Goal: Navigation & Orientation: Find specific page/section

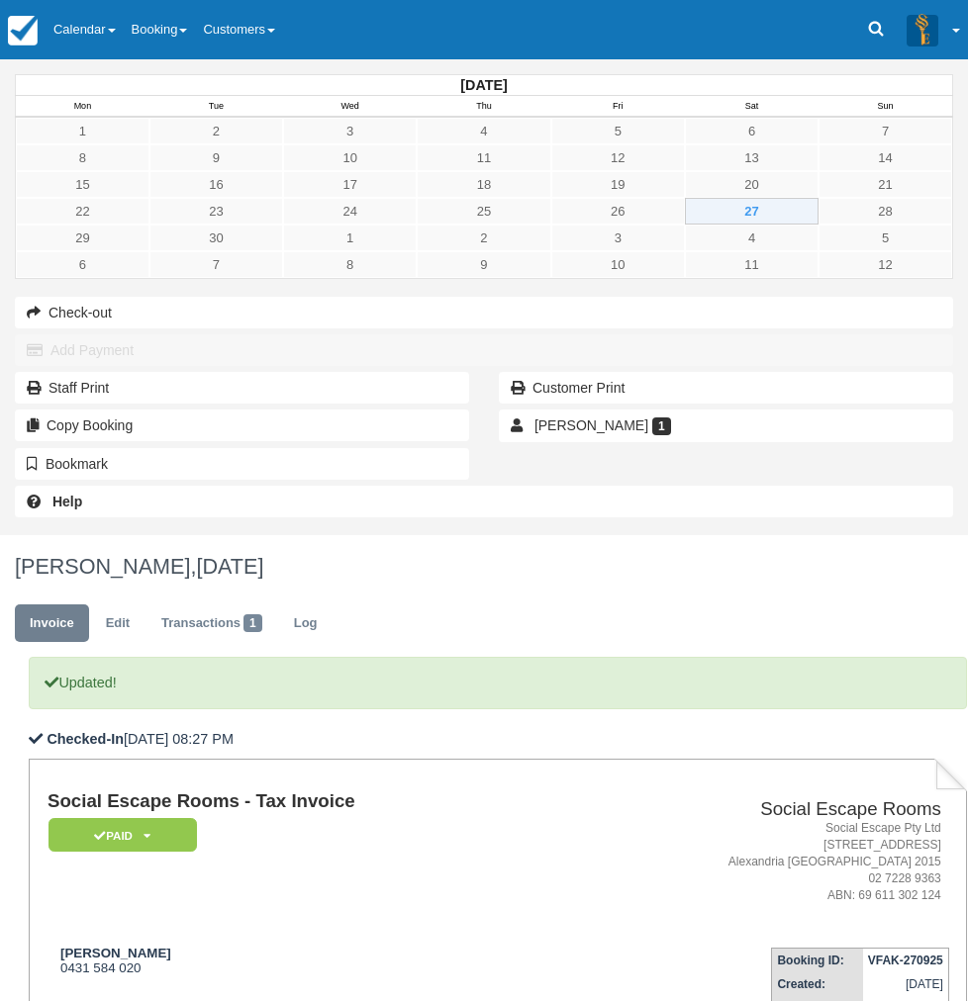
scroll to position [106, 0]
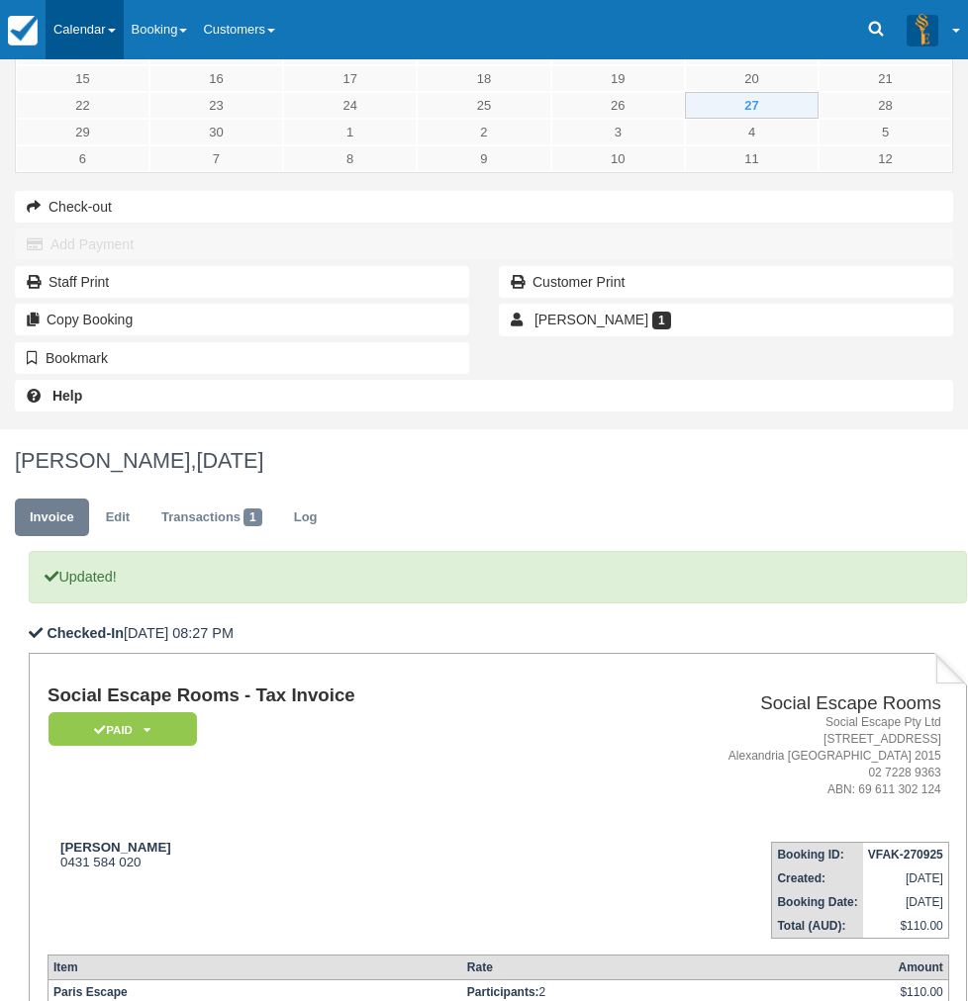
click at [74, 29] on link "Calendar" at bounding box center [85, 29] width 78 height 59
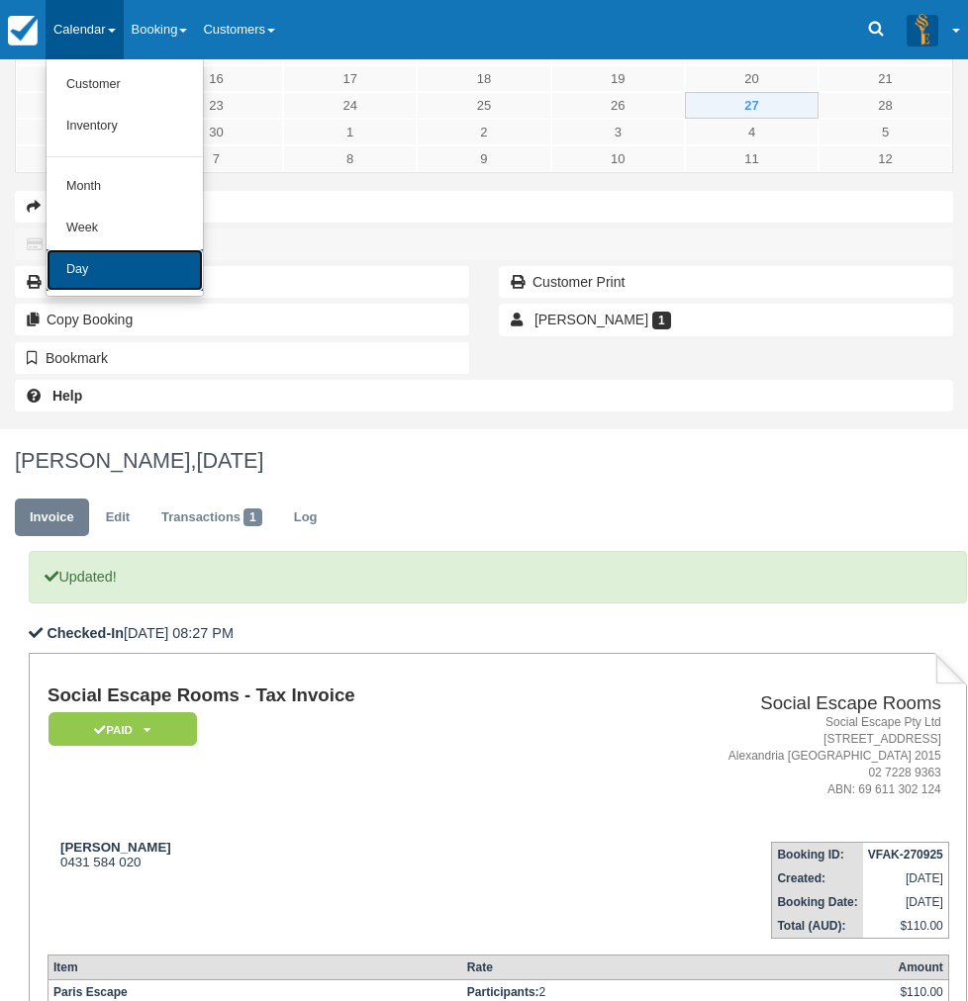
click at [86, 276] on link "Day" at bounding box center [125, 270] width 156 height 42
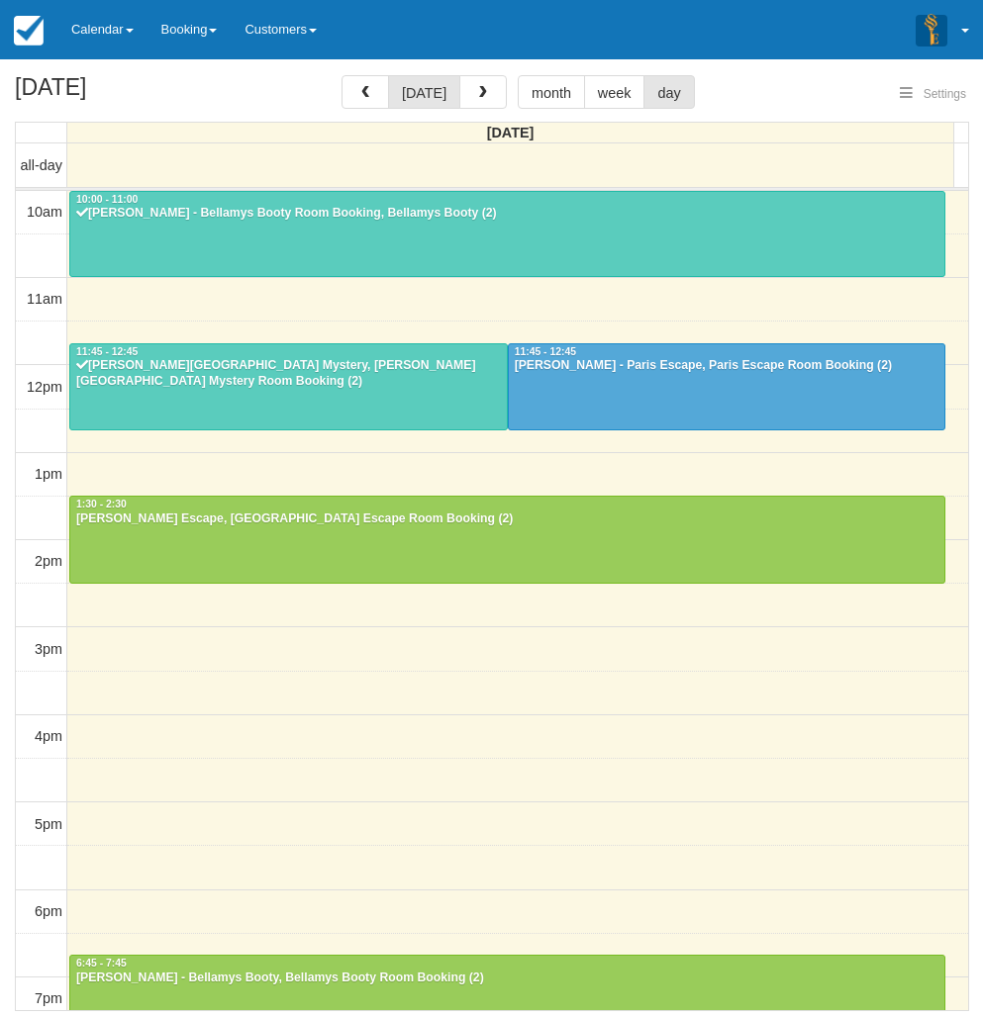
select select
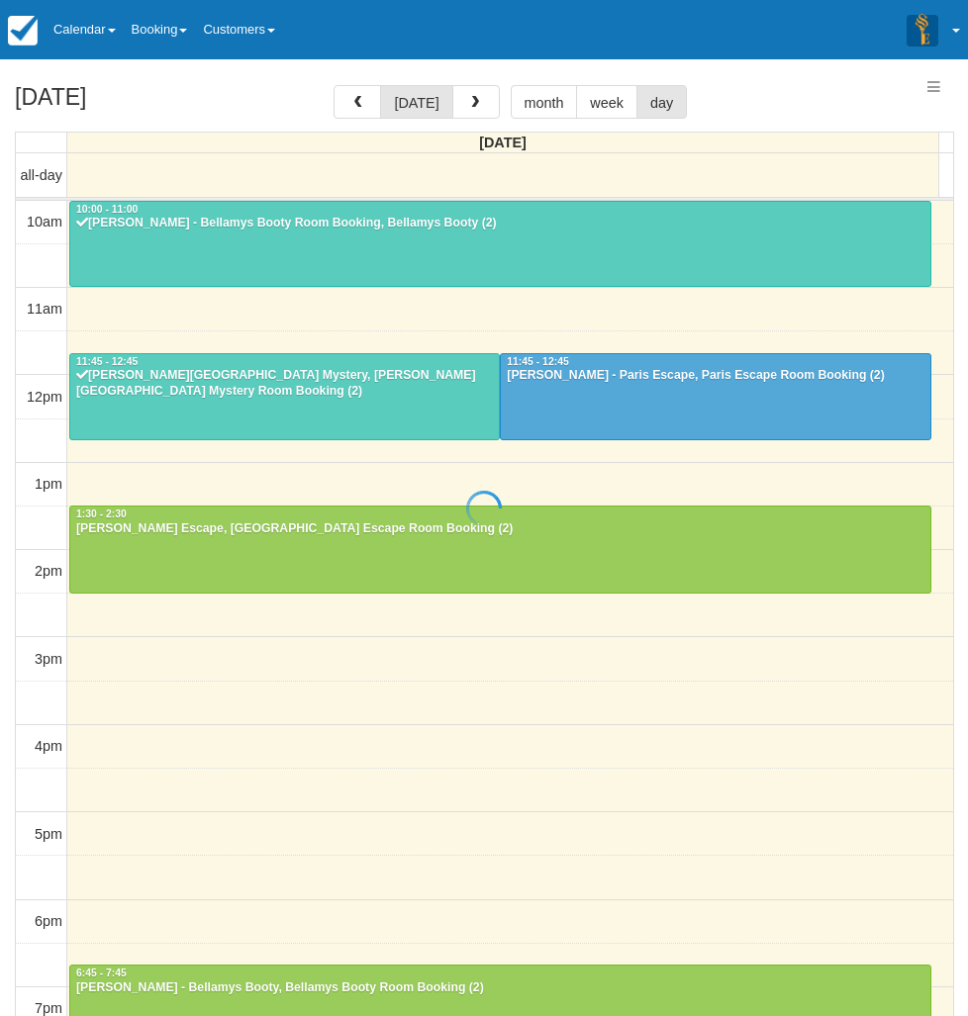
select select
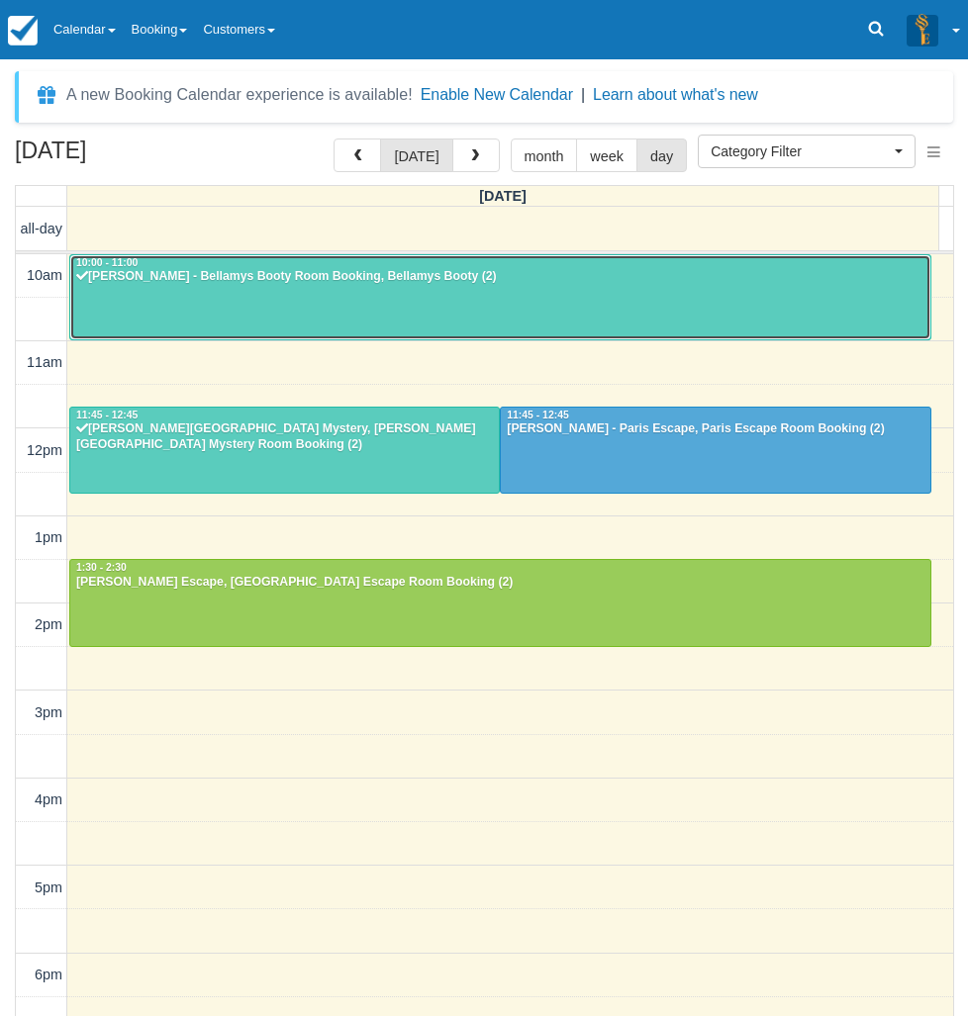
click at [231, 310] on div at bounding box center [500, 297] width 860 height 85
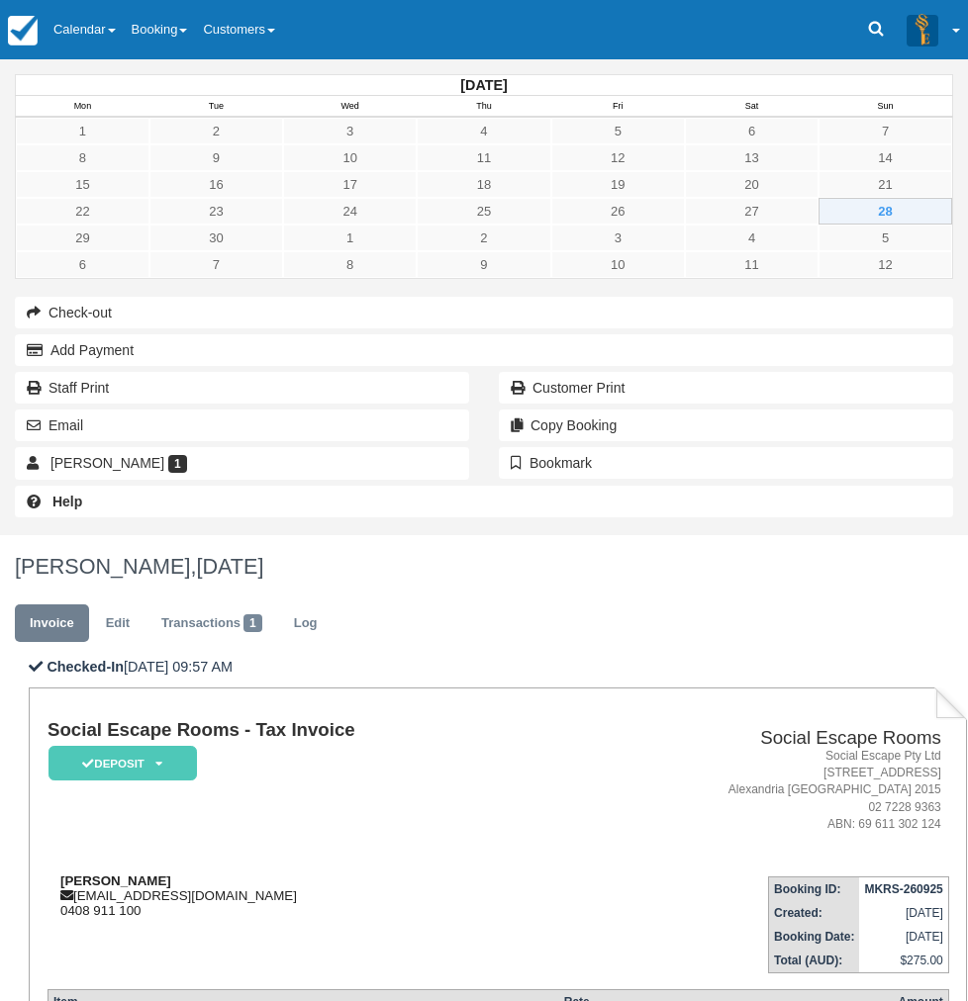
click at [391, 874] on div "Elsie Barnett ecloney@hotmail.com 0408 911 100" at bounding box center [305, 896] width 517 height 45
click at [393, 874] on div "Elsie Barnett ecloney@hotmail.com 0408 911 100" at bounding box center [305, 896] width 517 height 45
drag, startPoint x: 389, startPoint y: 405, endPoint x: 294, endPoint y: 405, distance: 95.0
click at [294, 874] on div "Elsie Barnett ecloney@hotmail.com 0408 911 100" at bounding box center [305, 896] width 517 height 45
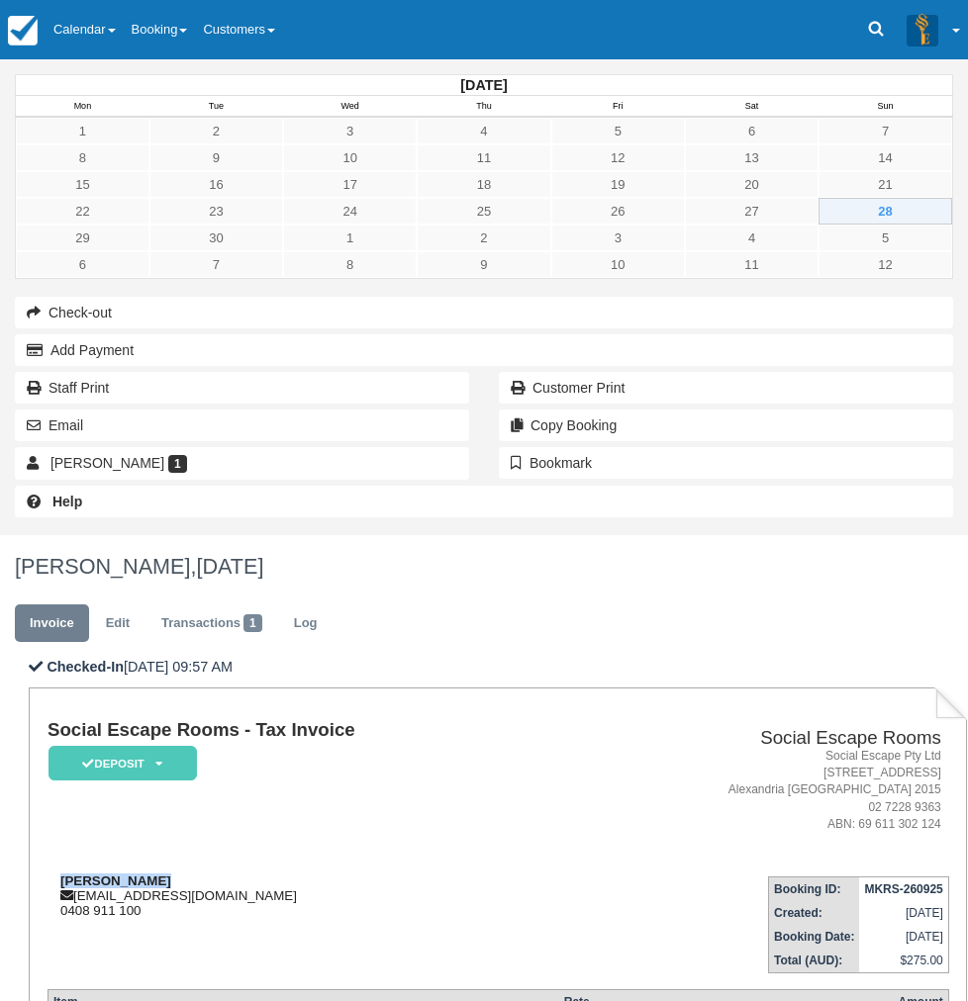
copy strong "Elsie Barnett"
click at [9, 535] on div "September 2025 Mon Tue Wed Thu Fri Sat Sun 1 2 3 4 5 6 7 8 9 10 11 12 13 14 15 …" at bounding box center [484, 297] width 968 height 476
click at [110, 29] on link "Calendar" at bounding box center [85, 29] width 78 height 59
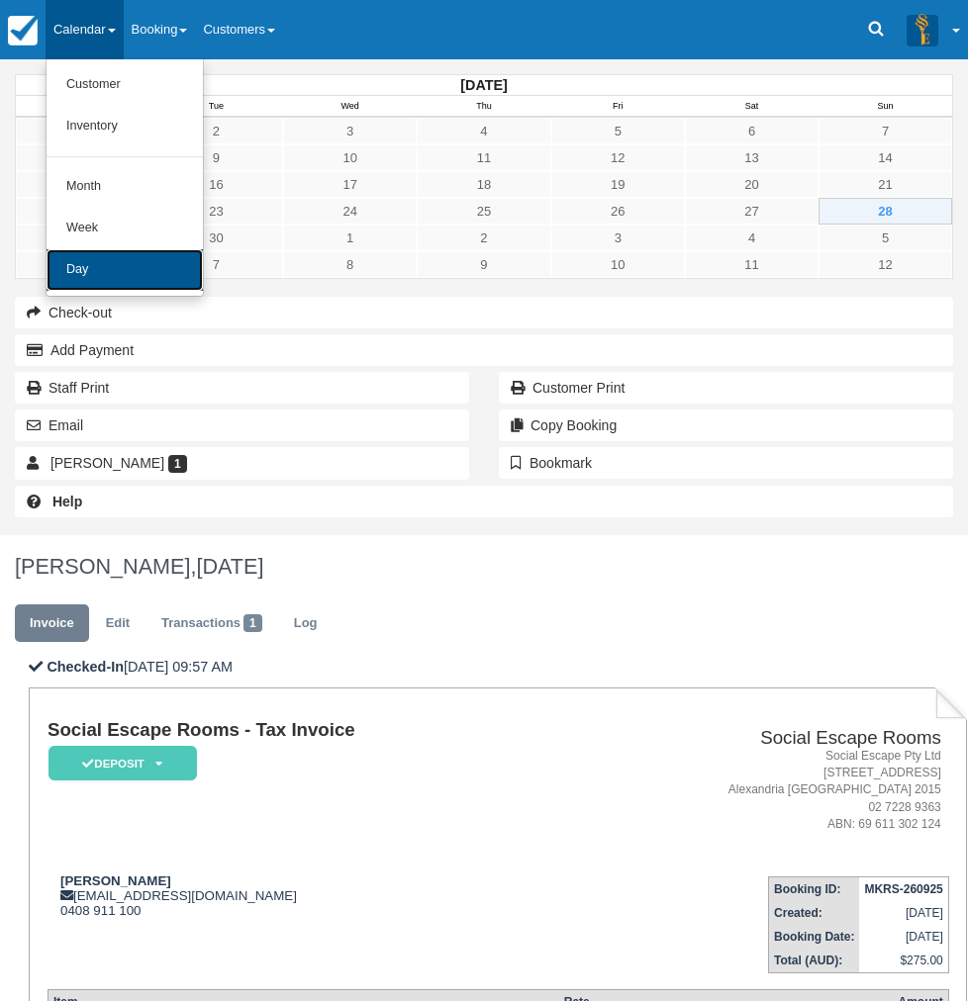
click at [134, 267] on link "Day" at bounding box center [125, 270] width 156 height 42
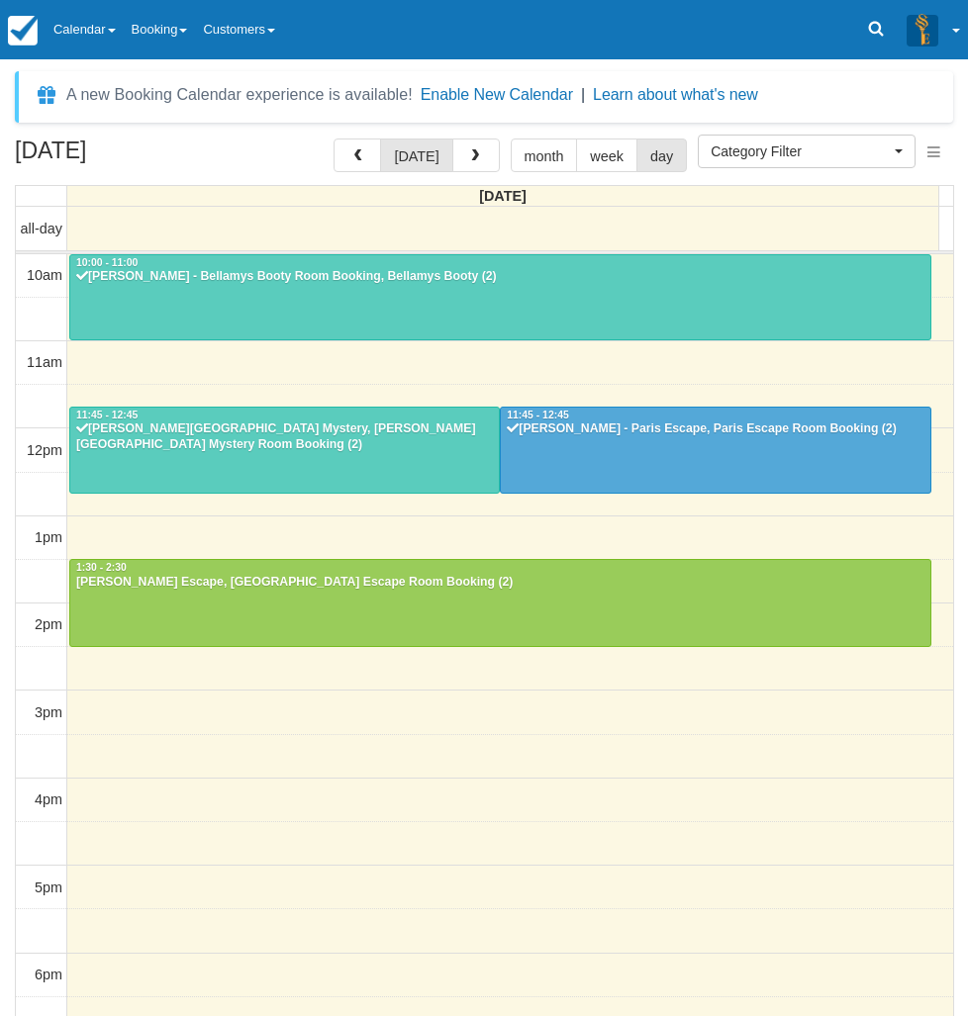
select select
click at [648, 445] on div at bounding box center [715, 450] width 428 height 85
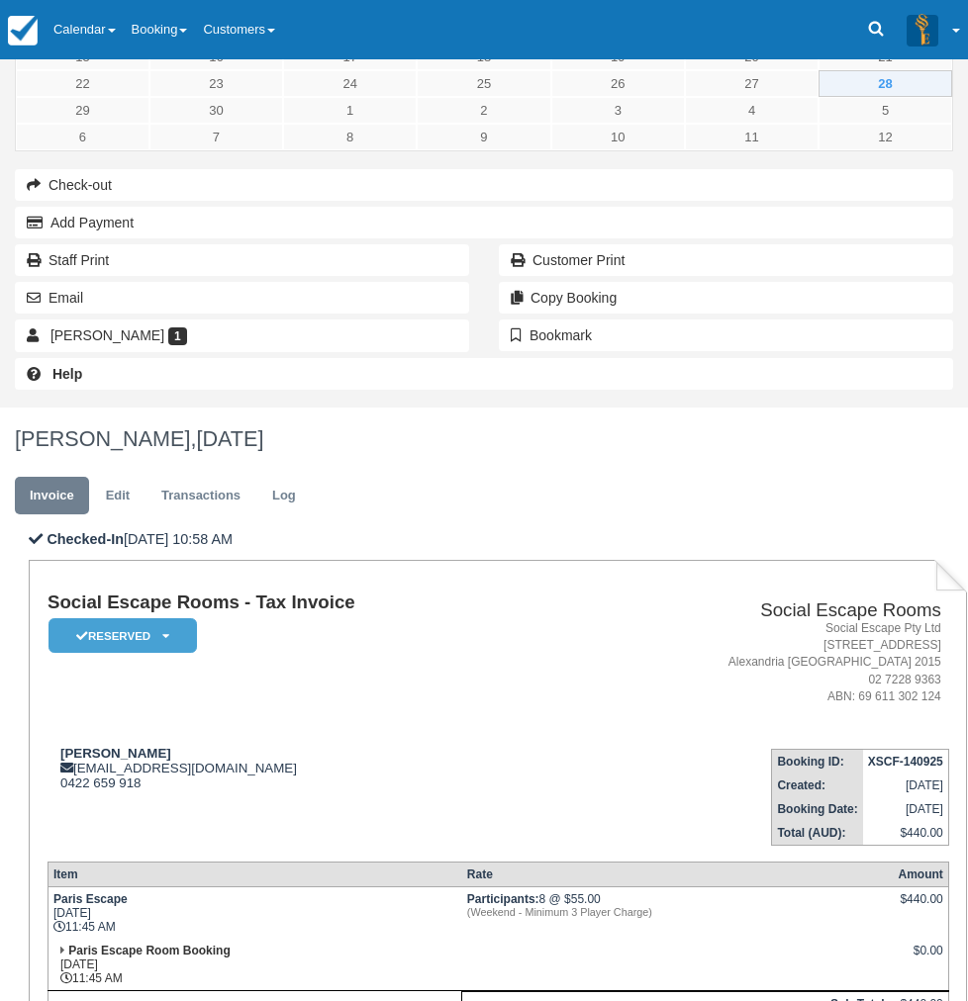
scroll to position [129, 0]
click at [14, 407] on div "September 2025 Mon Tue Wed Thu Fri Sat Sun 1 2 3 4 5 6 7 8 9 10 11 12 13 14 15 …" at bounding box center [484, 169] width 968 height 476
click at [105, 19] on link "Calendar" at bounding box center [85, 29] width 78 height 59
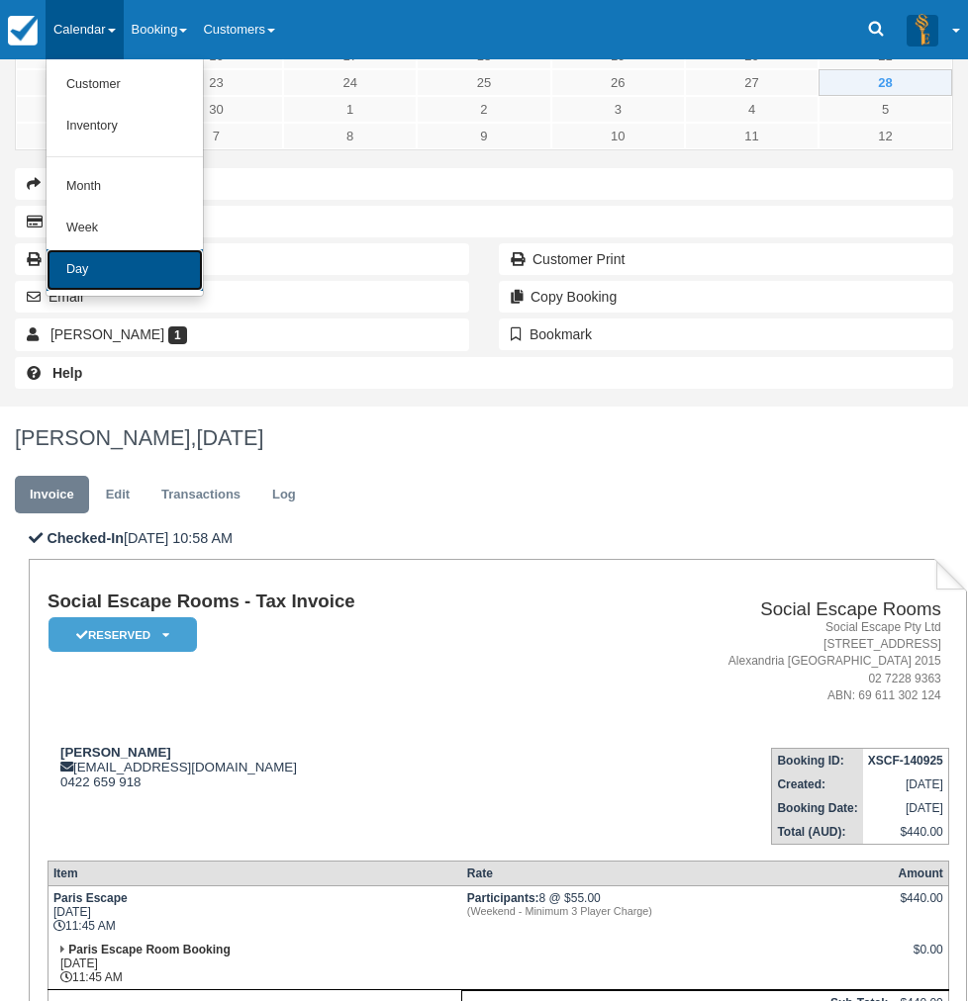
click at [130, 263] on link "Day" at bounding box center [125, 270] width 156 height 42
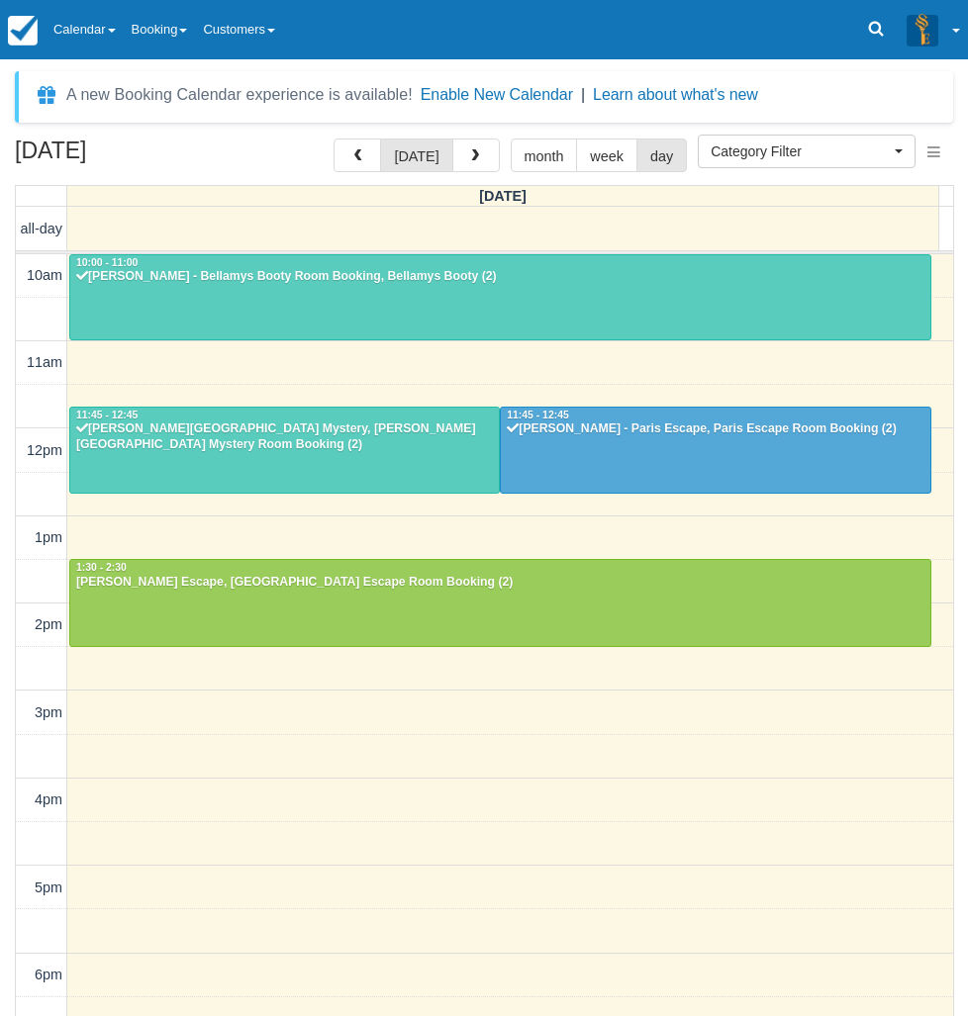
select select
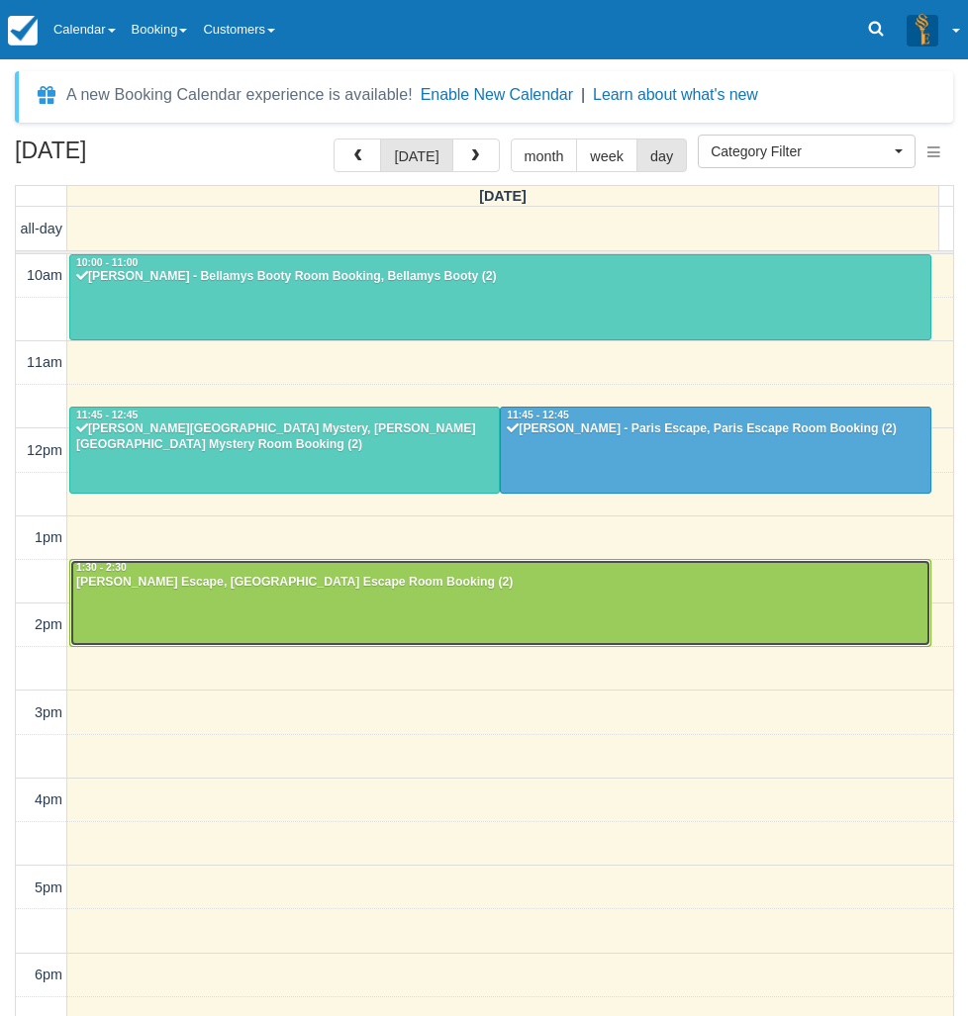
click at [203, 607] on div at bounding box center [500, 602] width 860 height 85
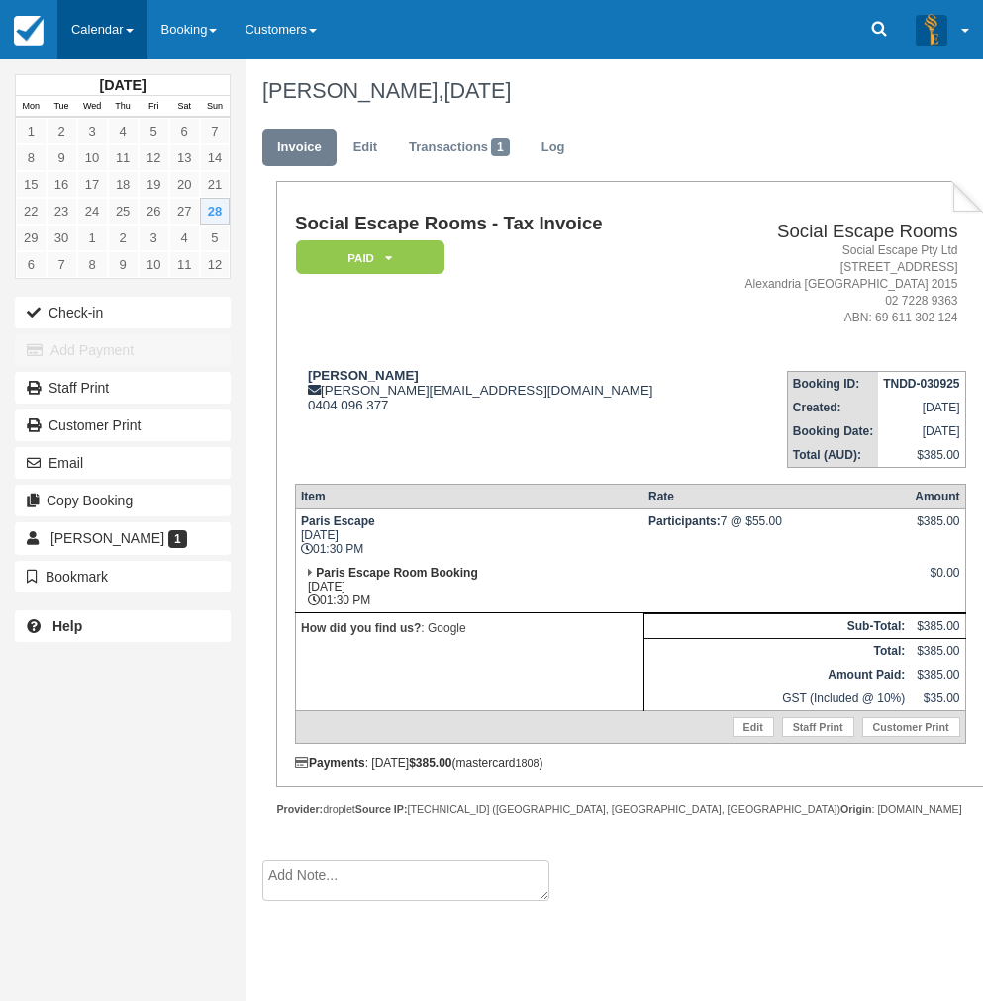
click at [99, 32] on link "Calendar" at bounding box center [102, 29] width 90 height 59
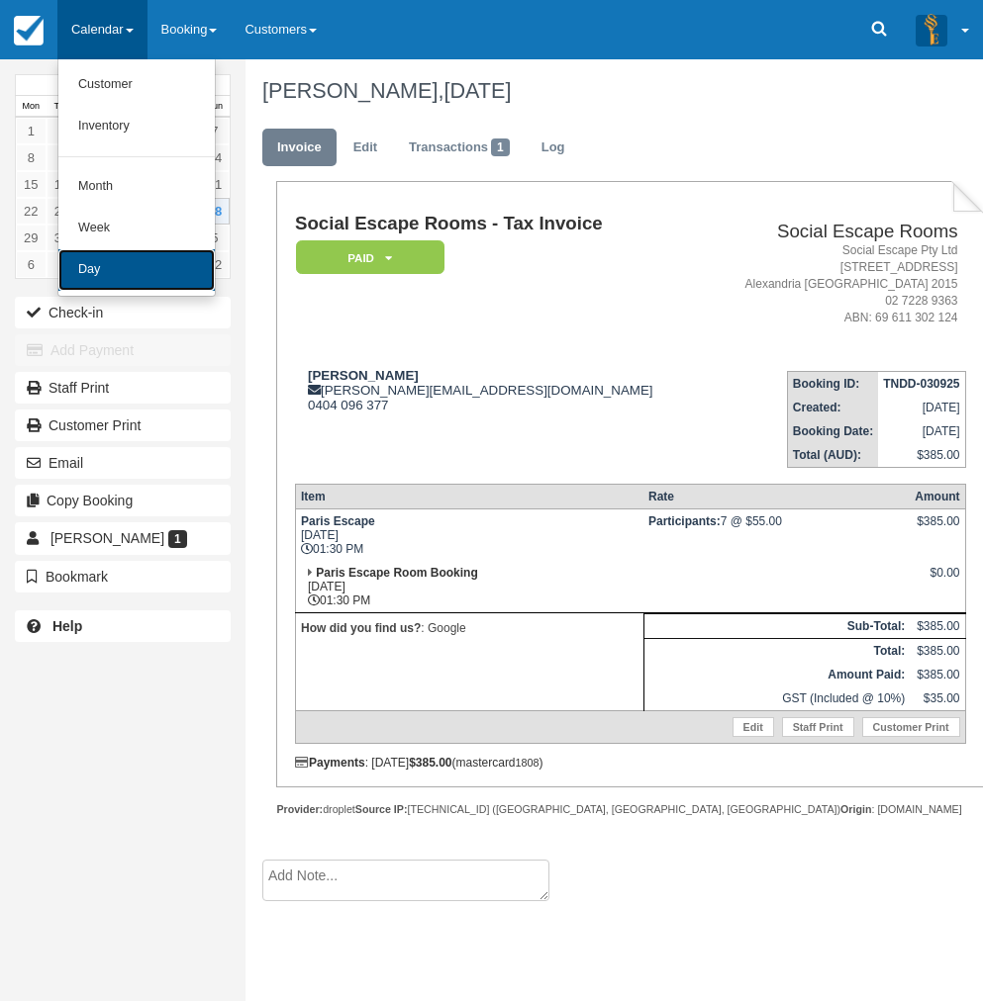
click at [89, 262] on link "Day" at bounding box center [136, 270] width 156 height 42
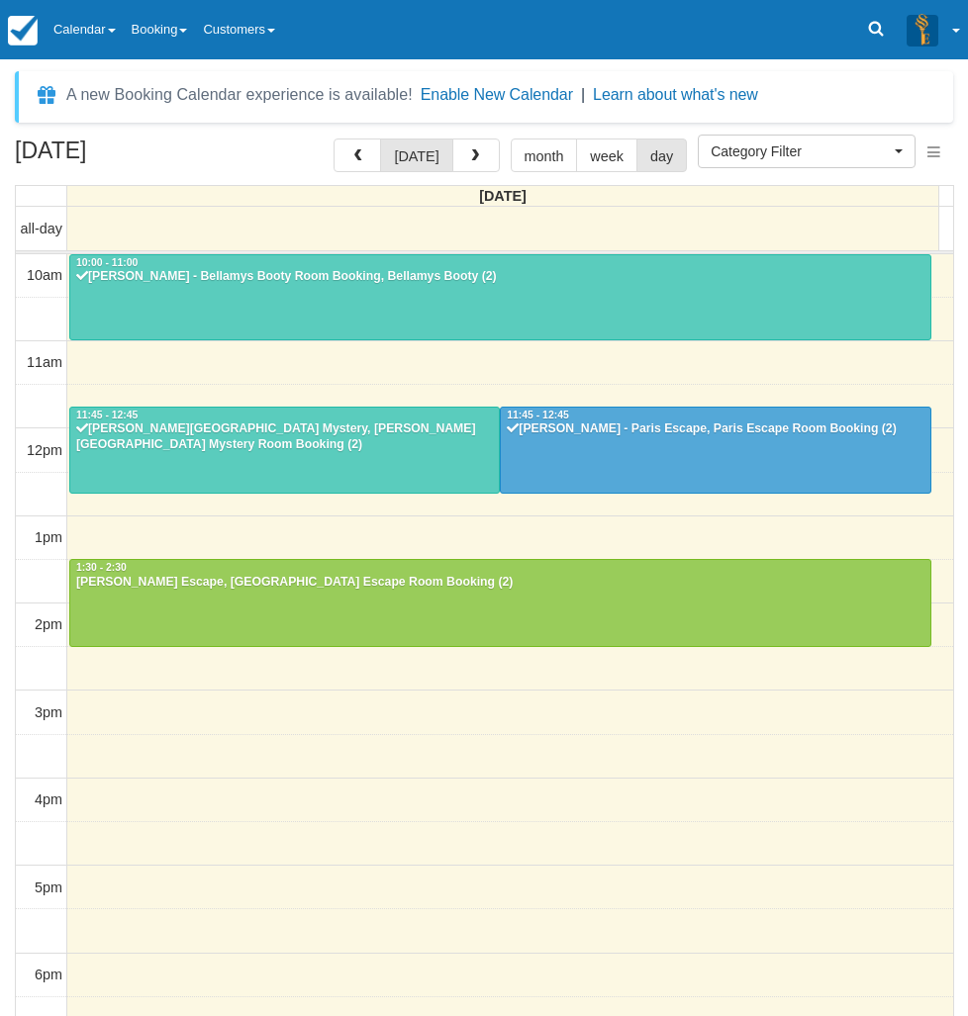
select select
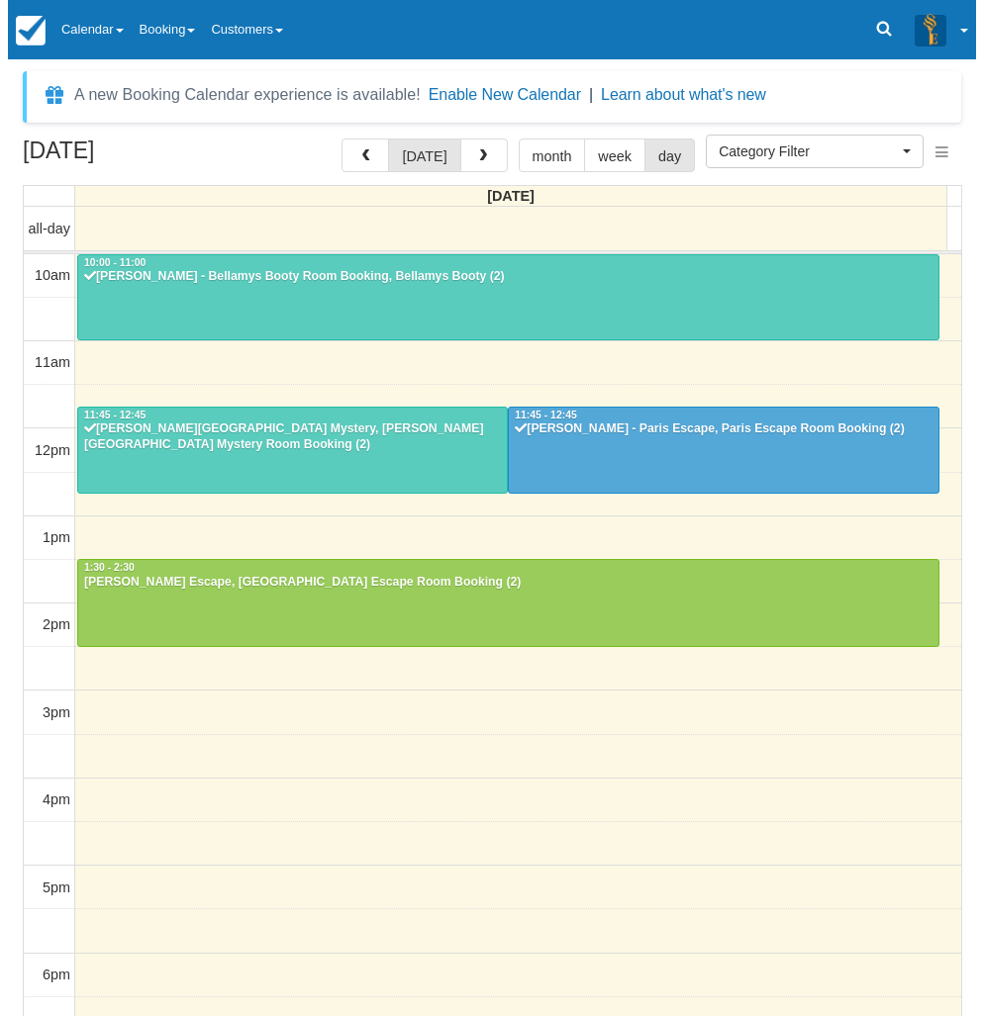
scroll to position [88, 0]
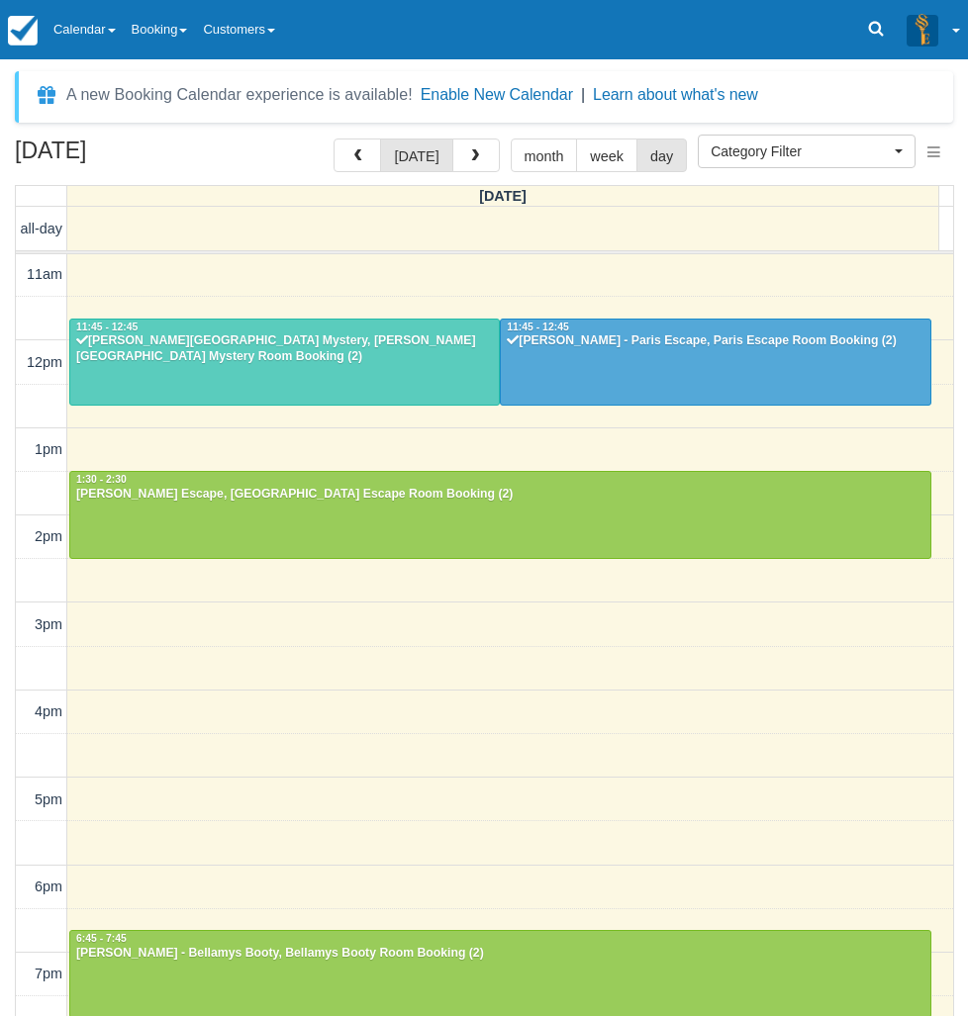
click at [4, 820] on div "[DATE] [DATE] month week day [DATE] all-day 10am 11am 12pm 1pm 2pm 3pm 4pm 5pm …" at bounding box center [484, 607] width 968 height 936
click at [360, 156] on span "button" at bounding box center [357, 156] width 14 height 14
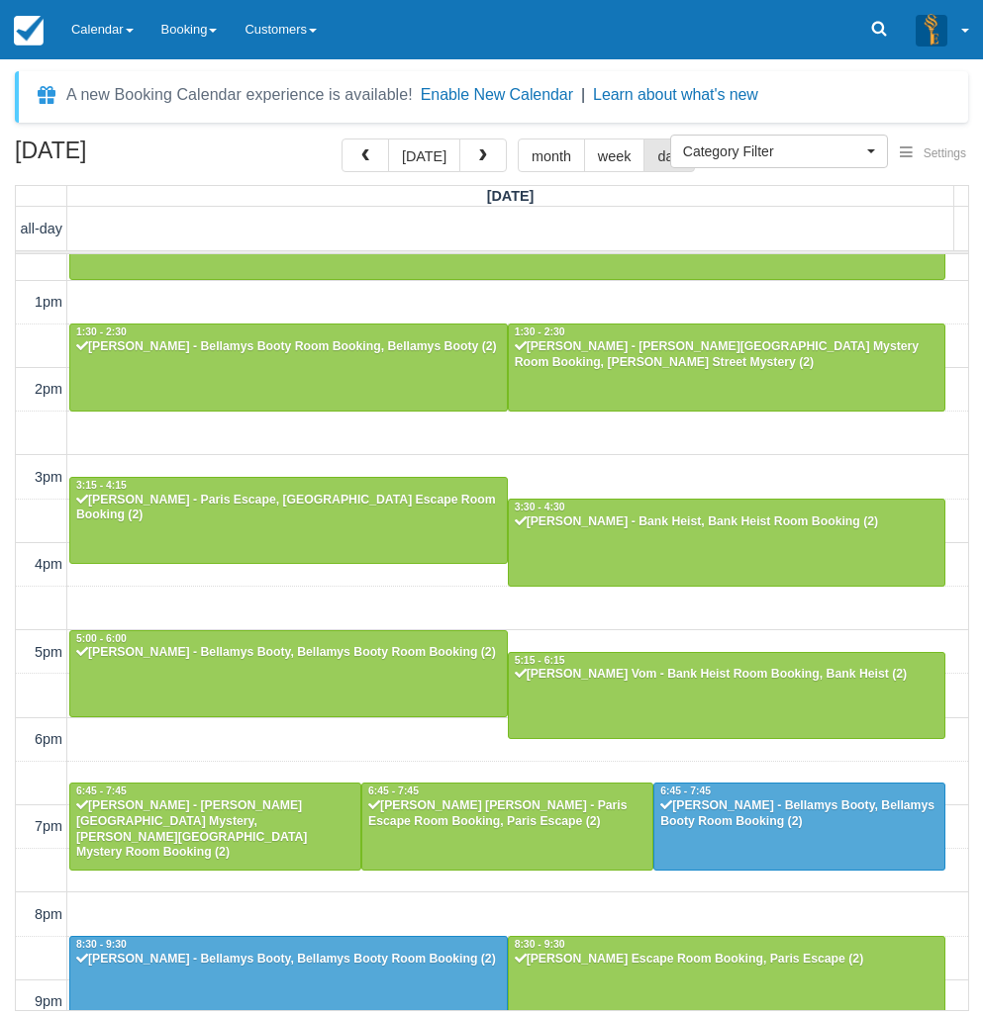
scroll to position [39, 0]
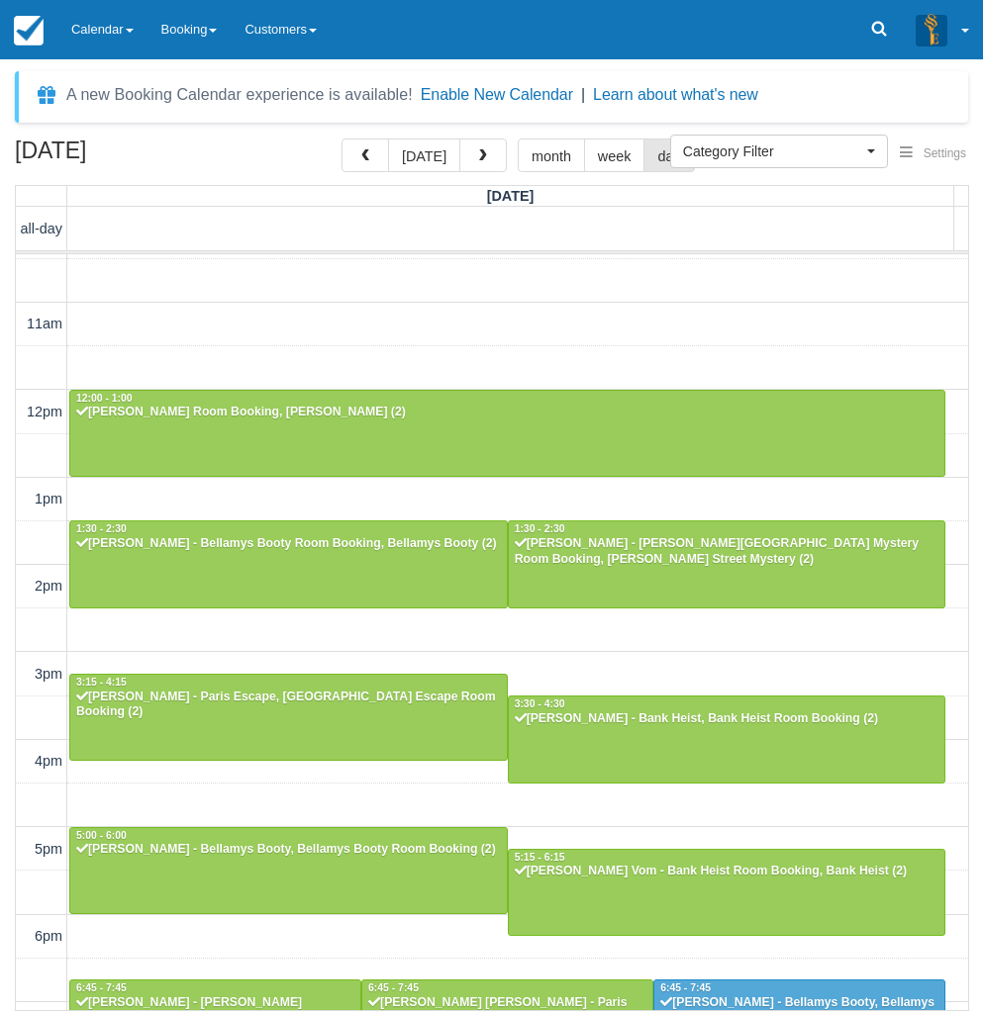
click at [413, 300] on div "10am 11am 12pm 1pm 2pm 3pm 4pm 5pm 6pm 7pm 8pm 9pm 10pm 12:00 - 1:00 [PERSON_NA…" at bounding box center [492, 762] width 952 height 1092
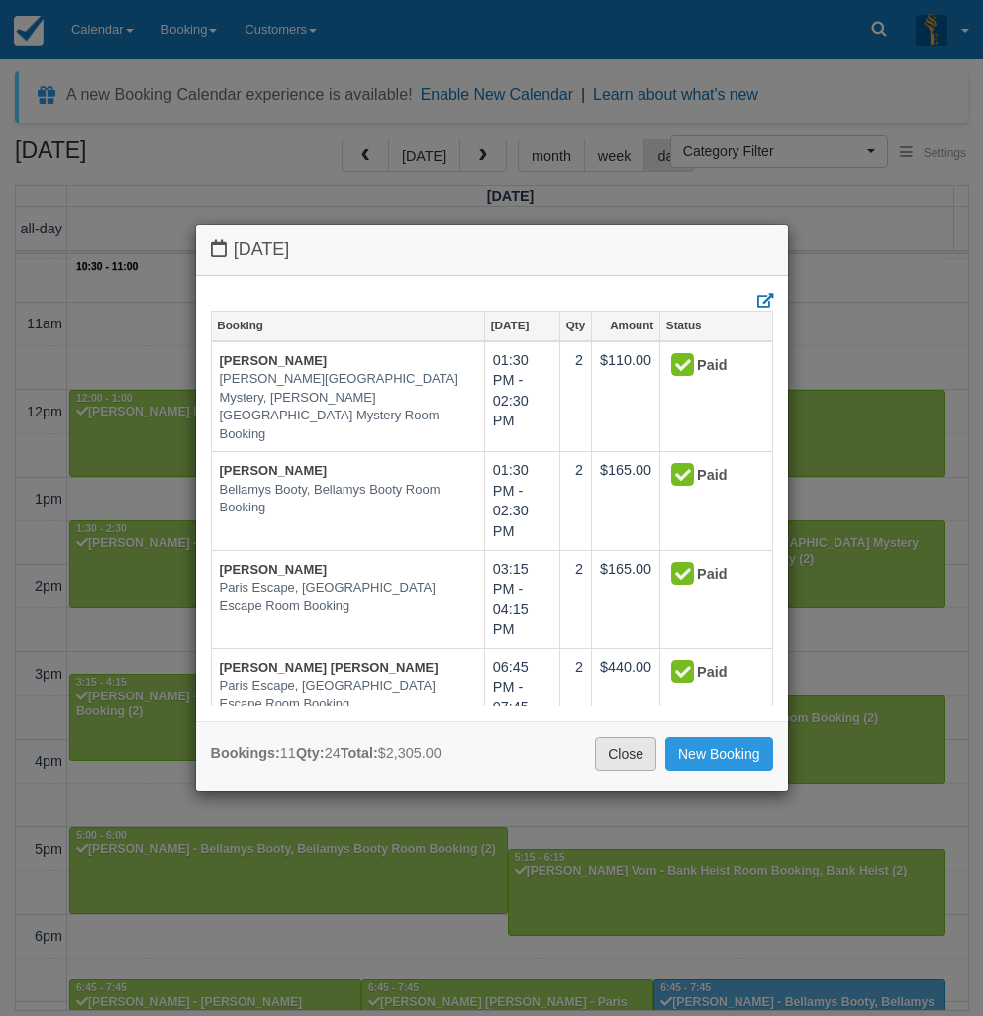
click at [630, 745] on link "Close" at bounding box center [625, 754] width 61 height 34
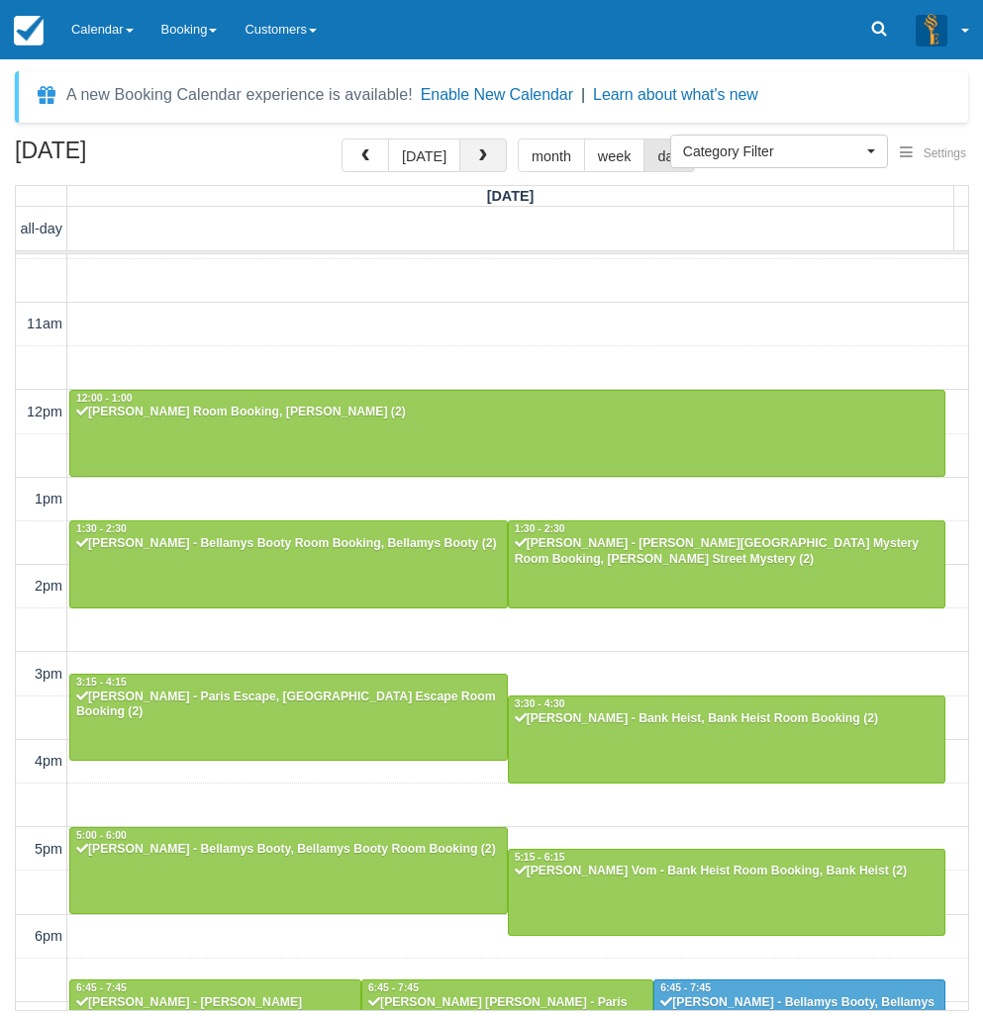
click at [489, 167] on button "button" at bounding box center [482, 156] width 47 height 34
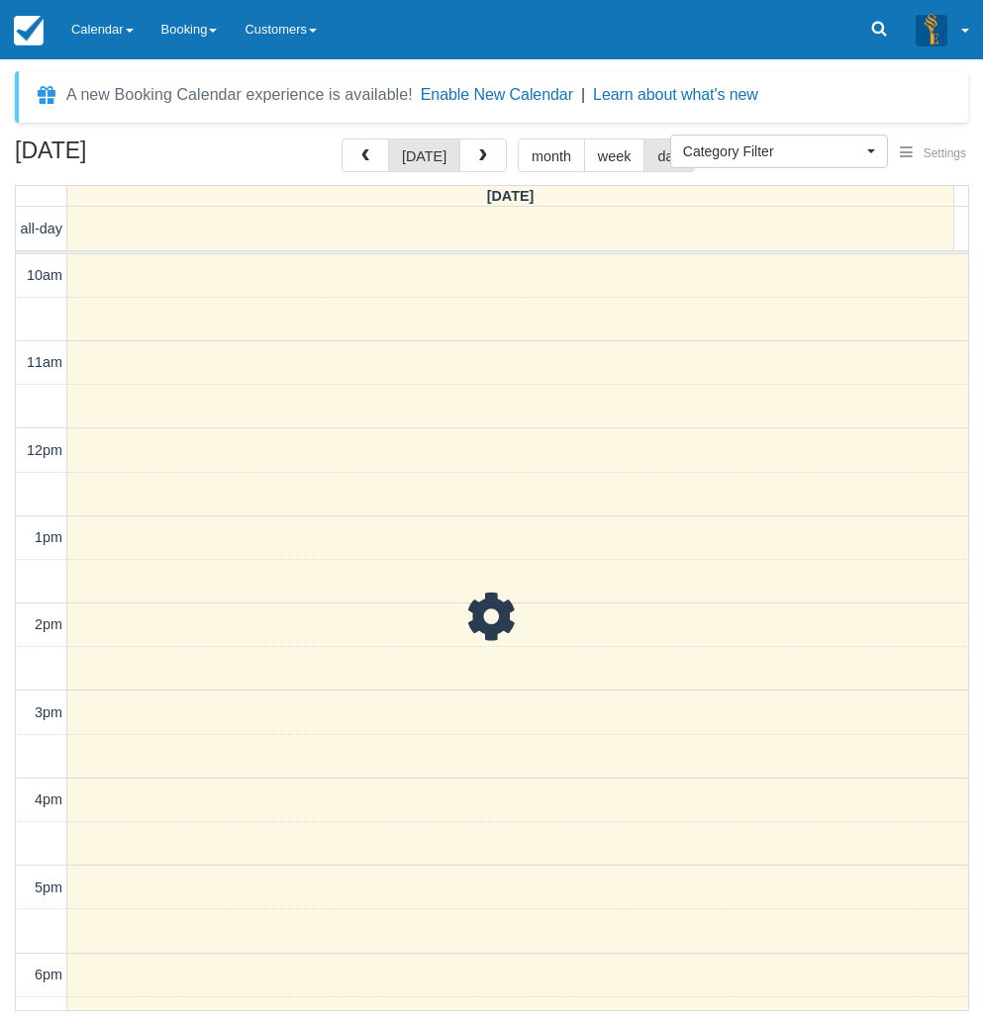
scroll to position [88, 0]
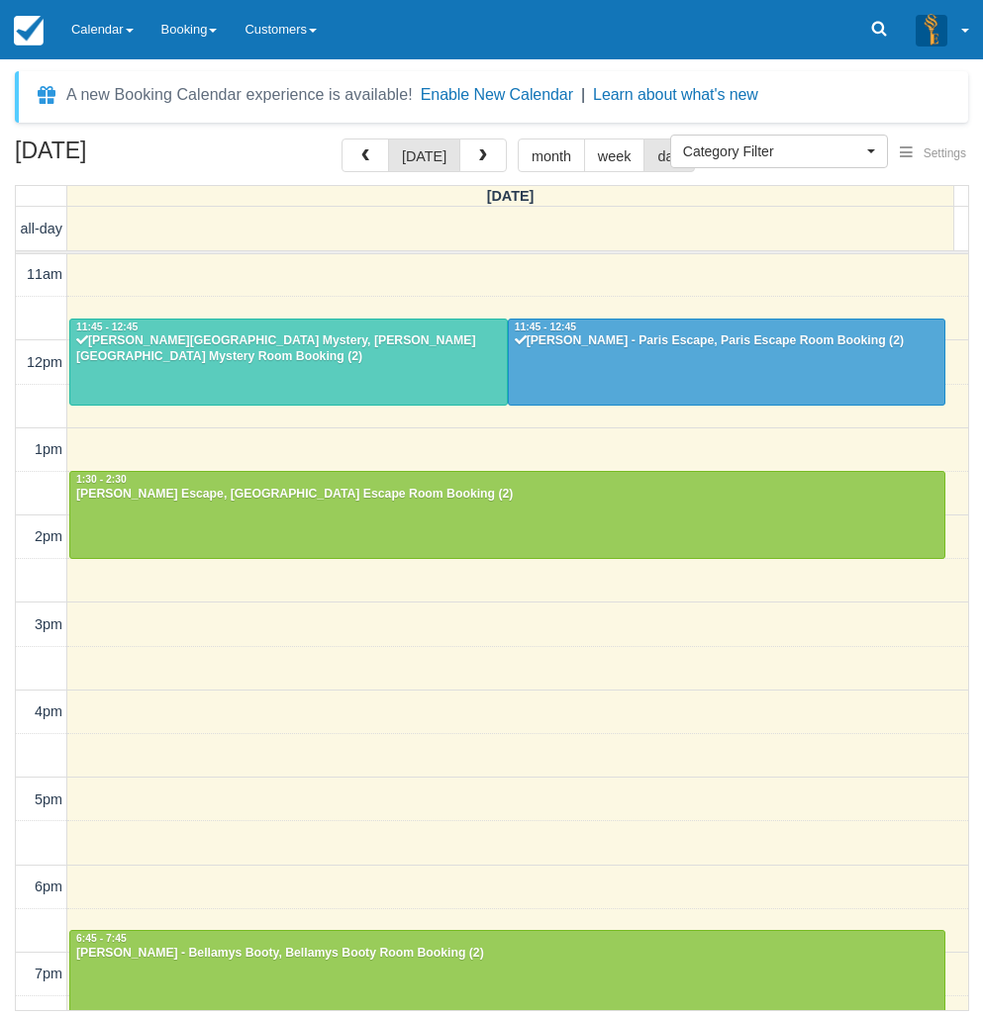
click at [471, 647] on div "10am 11am 12pm 1pm 2pm 3pm 4pm 5pm 6pm 7pm 8pm 9pm 10pm 10:00 - 11:00 [PERSON_N…" at bounding box center [492, 712] width 952 height 1092
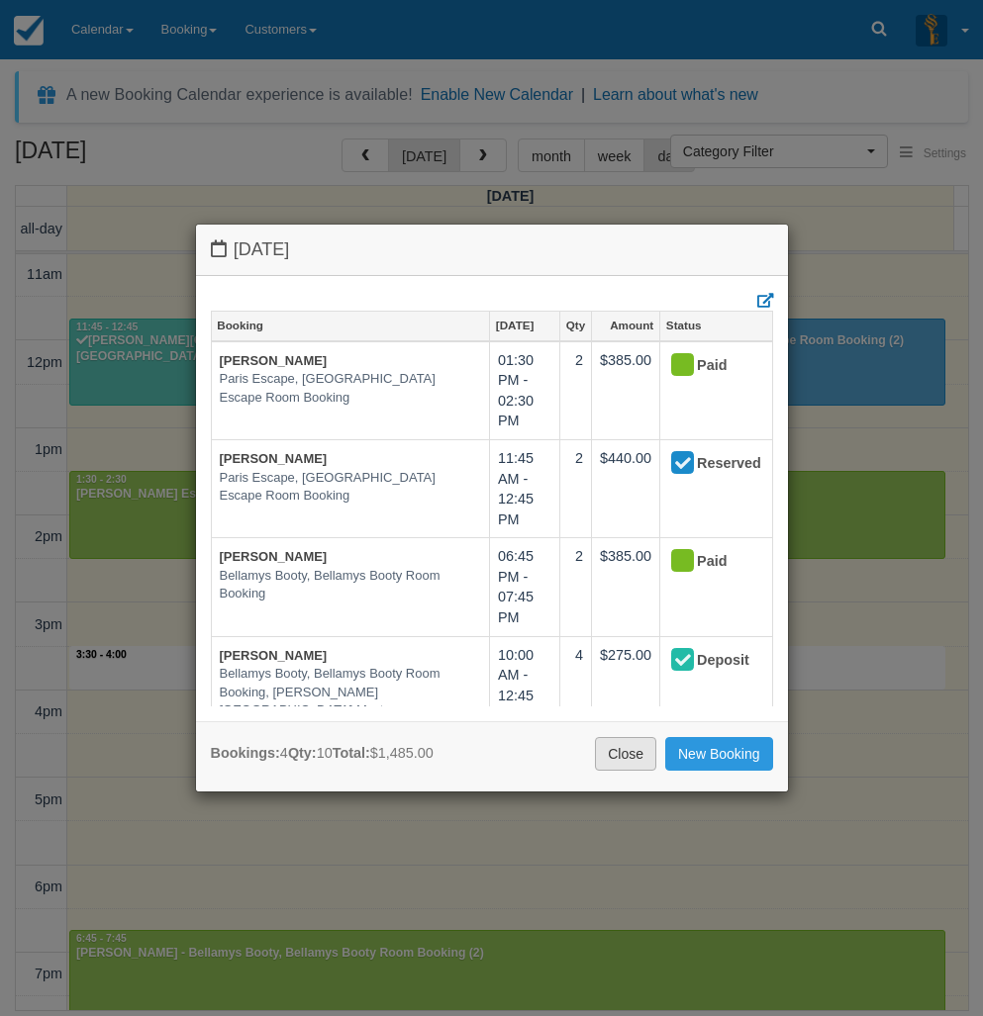
click at [607, 761] on link "Close" at bounding box center [625, 754] width 61 height 34
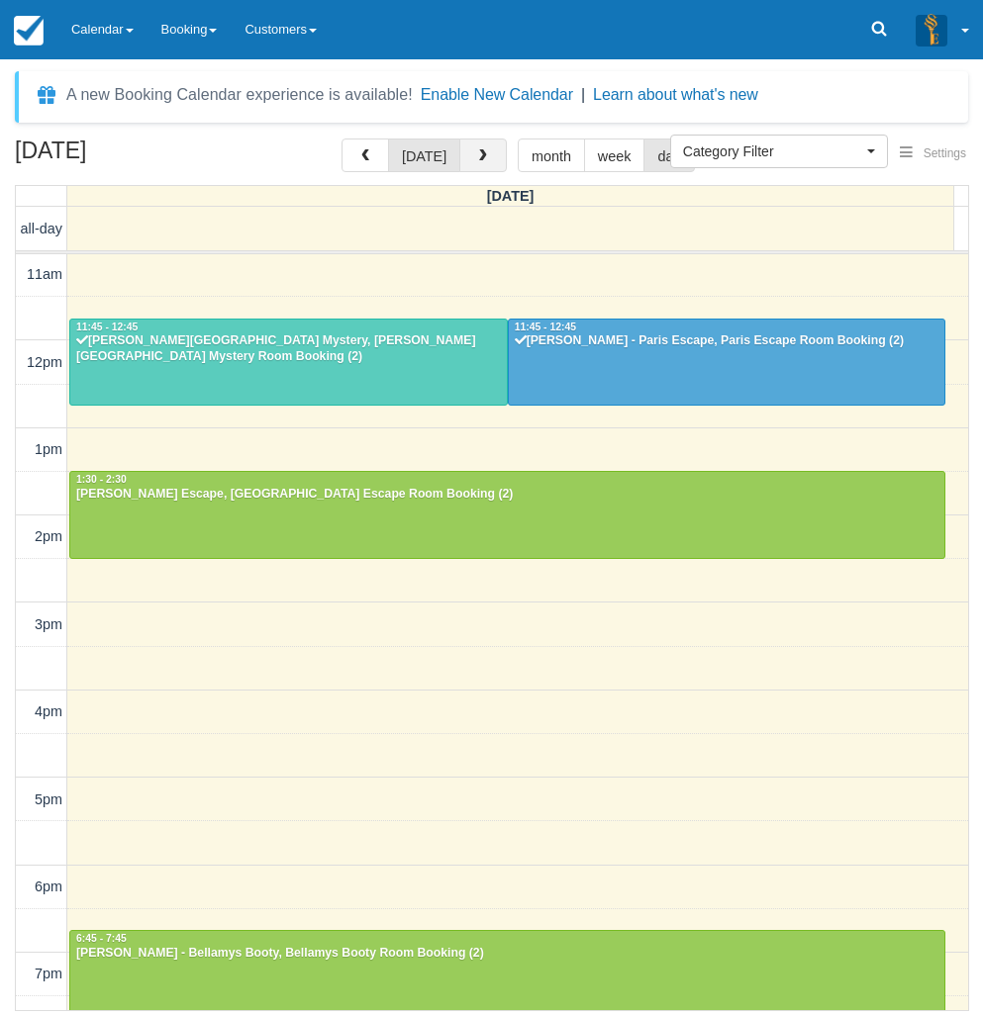
click at [490, 158] on button "button" at bounding box center [482, 156] width 47 height 34
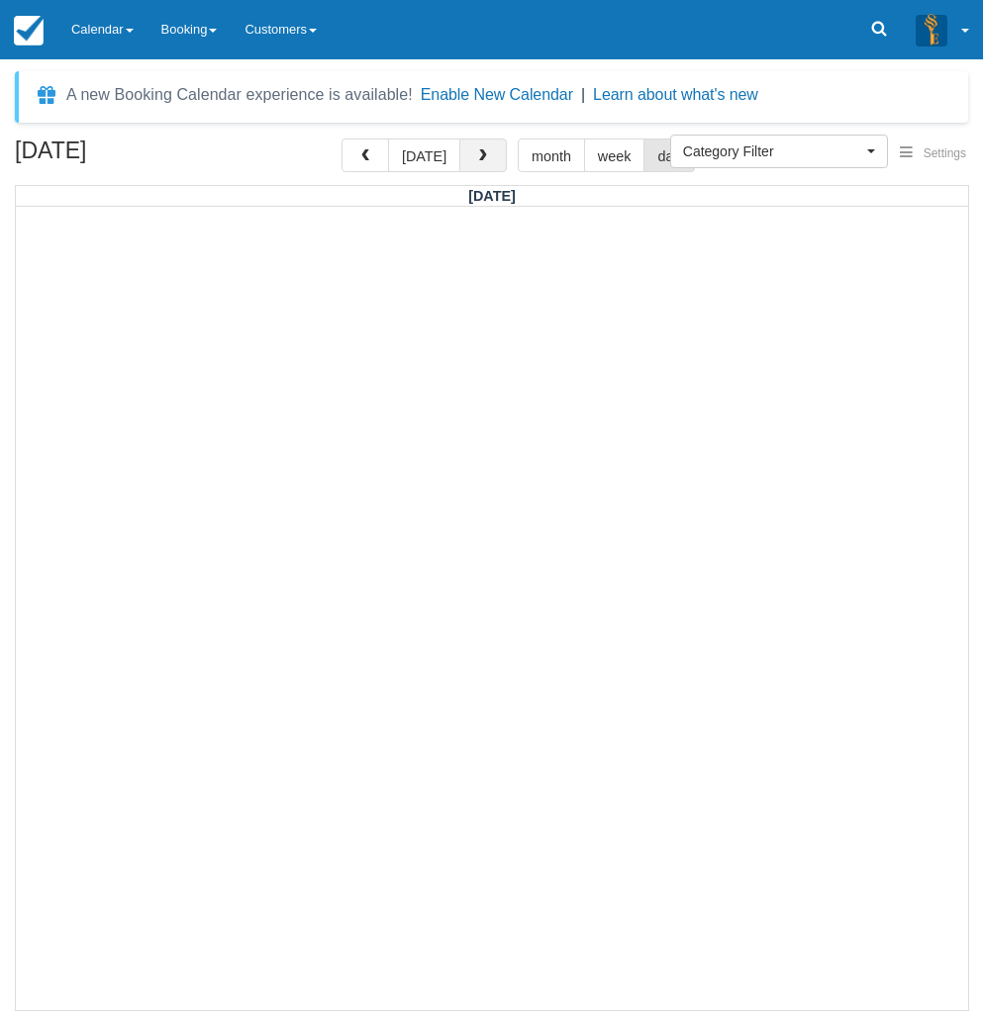
click at [489, 158] on button "button" at bounding box center [482, 156] width 47 height 34
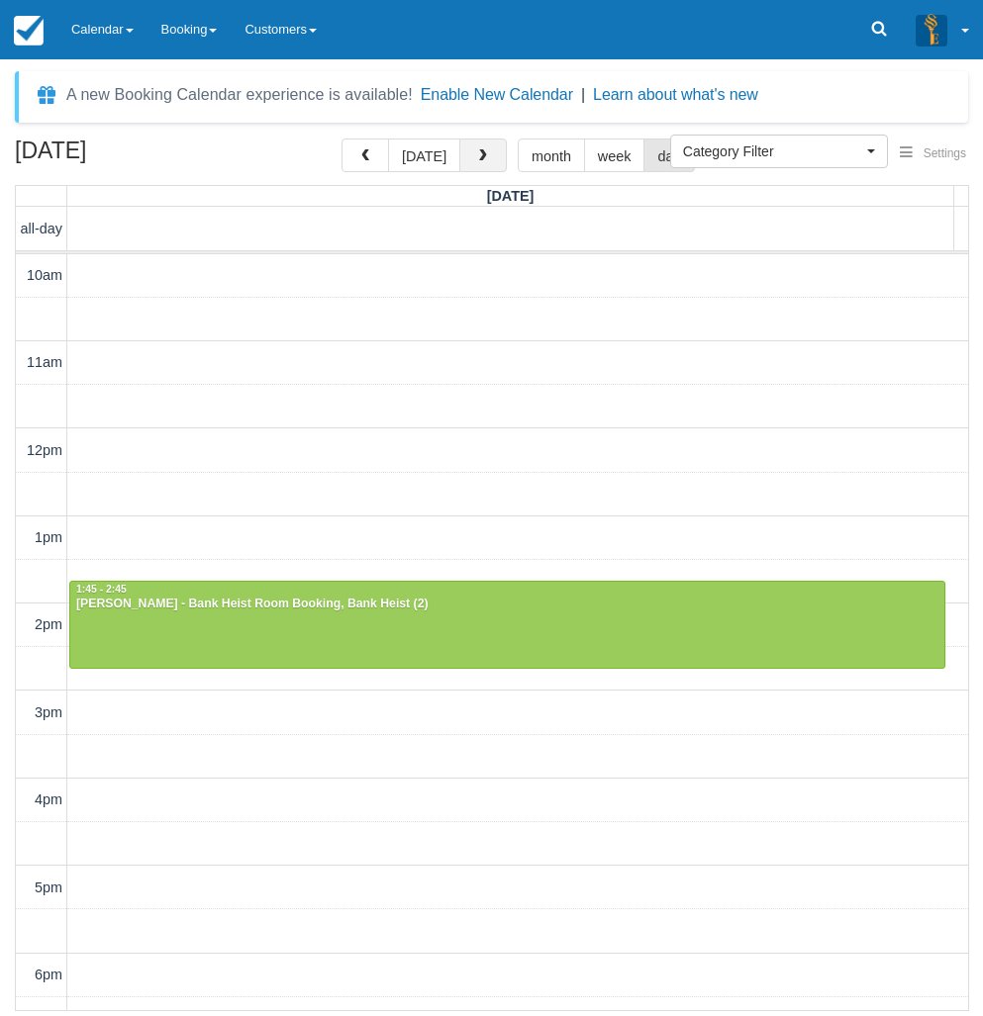
scroll to position [88, 0]
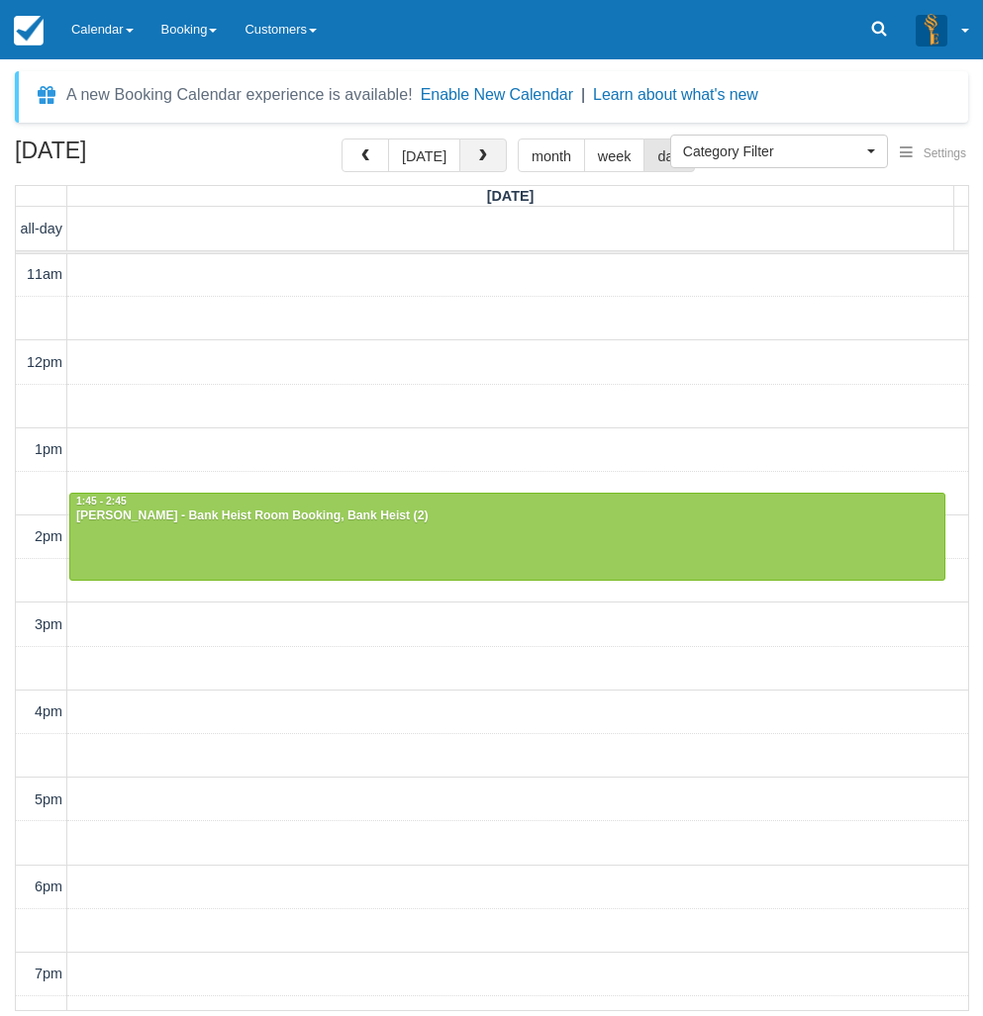
click at [489, 158] on button "button" at bounding box center [482, 156] width 47 height 34
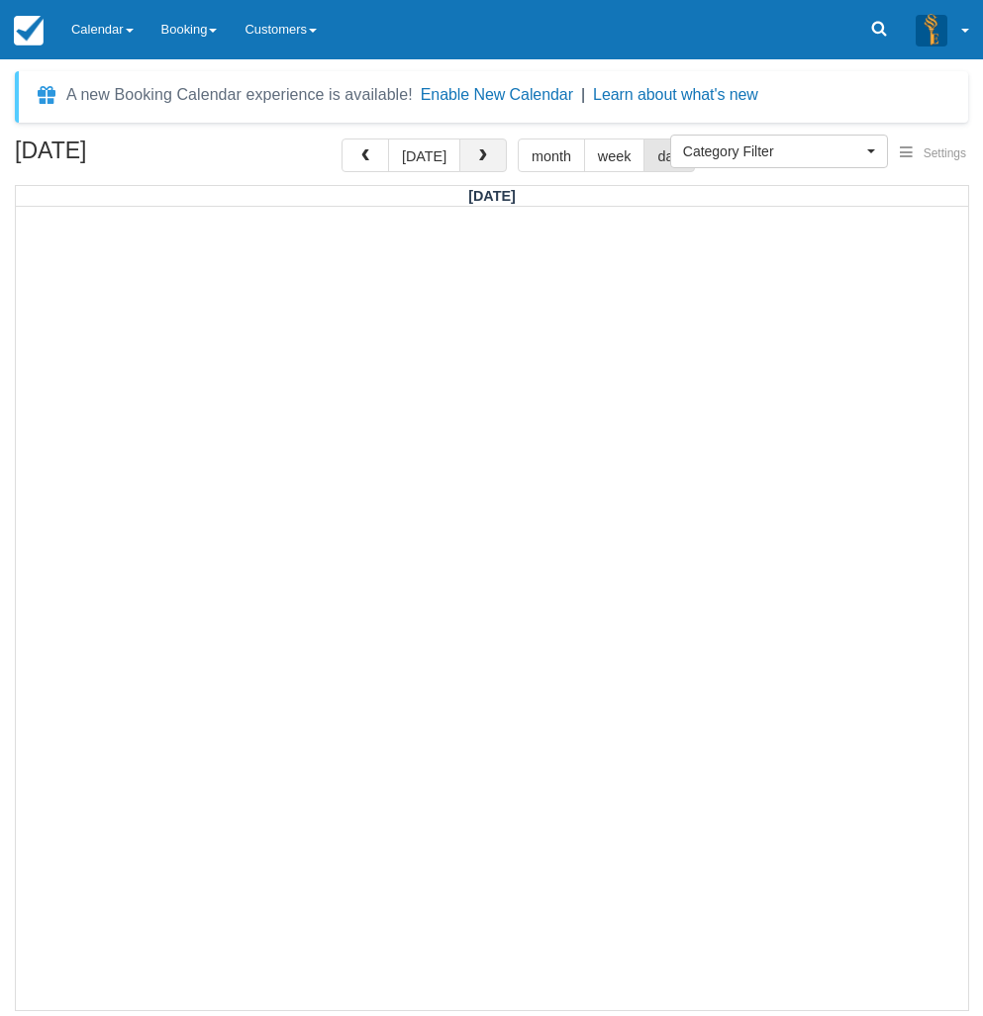
click at [489, 158] on button "button" at bounding box center [482, 156] width 47 height 34
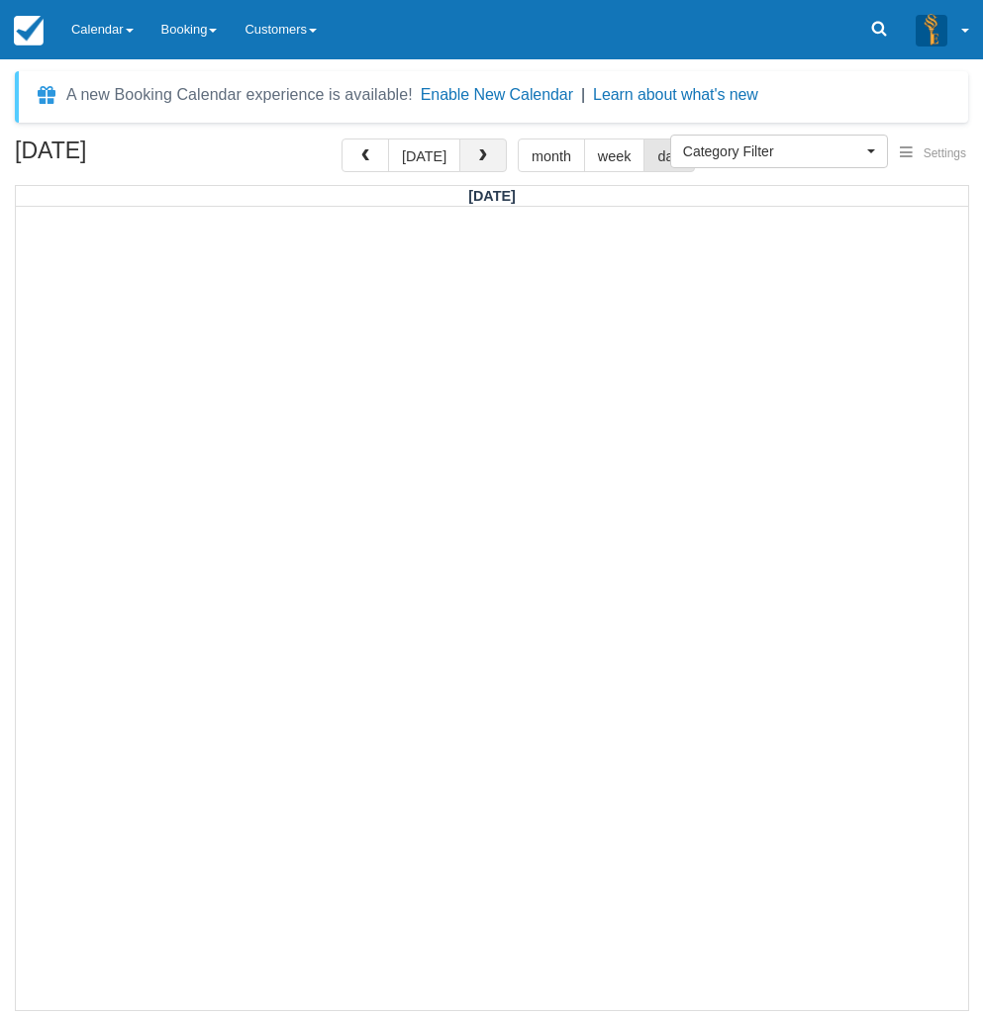
click at [489, 158] on button "button" at bounding box center [482, 156] width 47 height 34
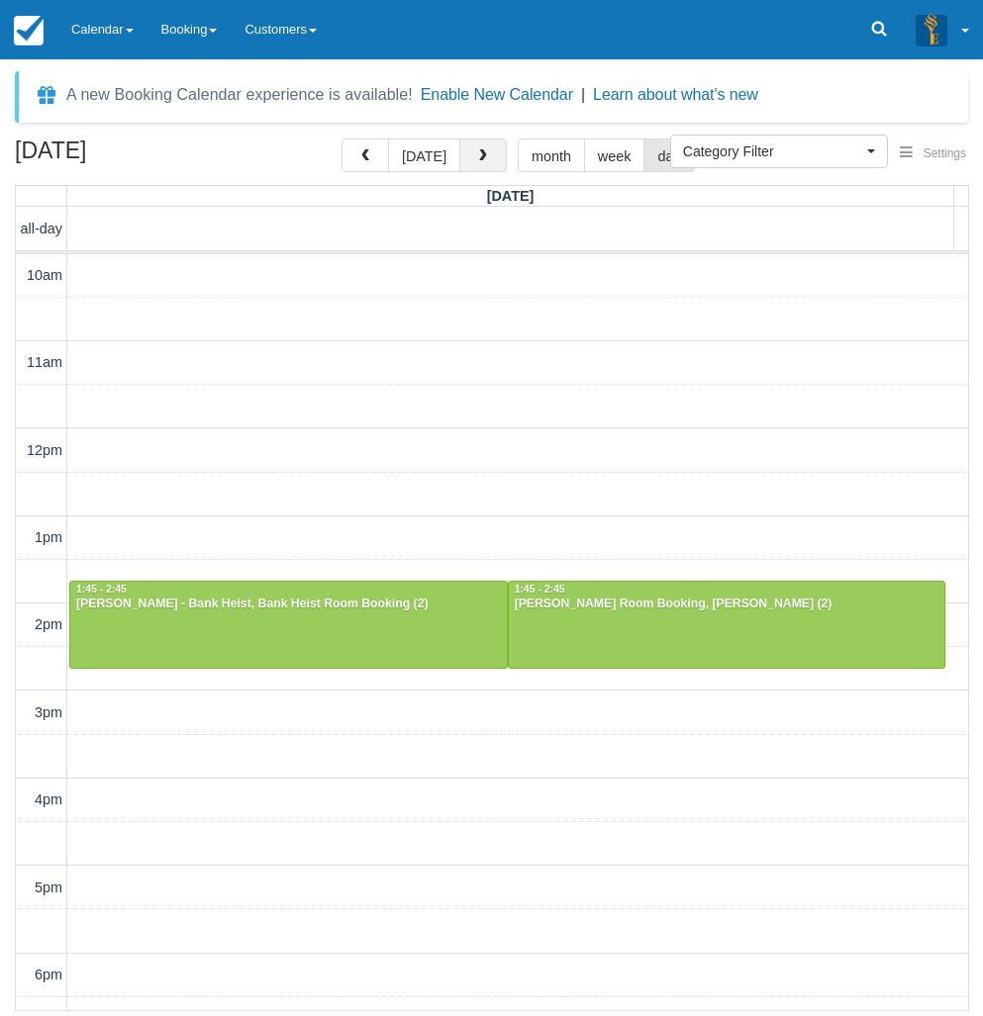
scroll to position [88, 0]
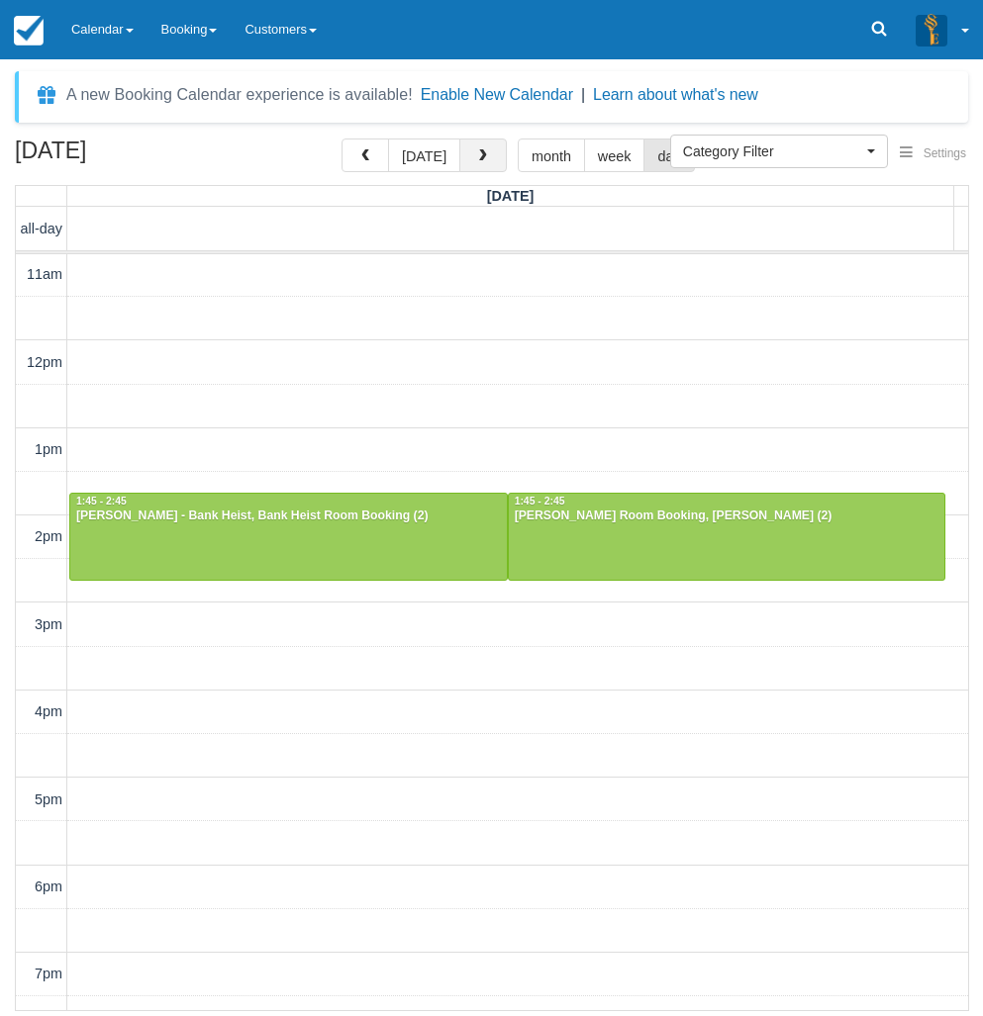
click at [489, 158] on button "button" at bounding box center [482, 156] width 47 height 34
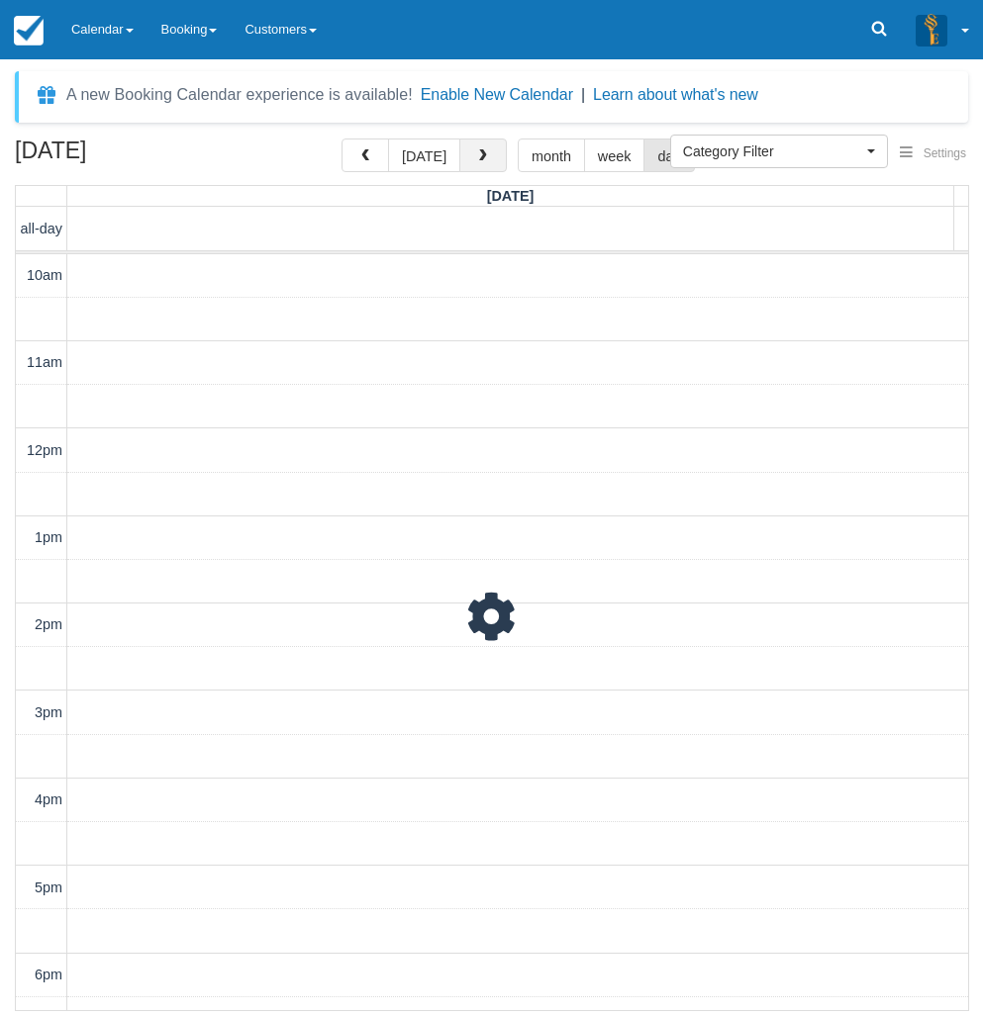
scroll to position [88, 0]
click at [489, 158] on button "button" at bounding box center [482, 156] width 47 height 34
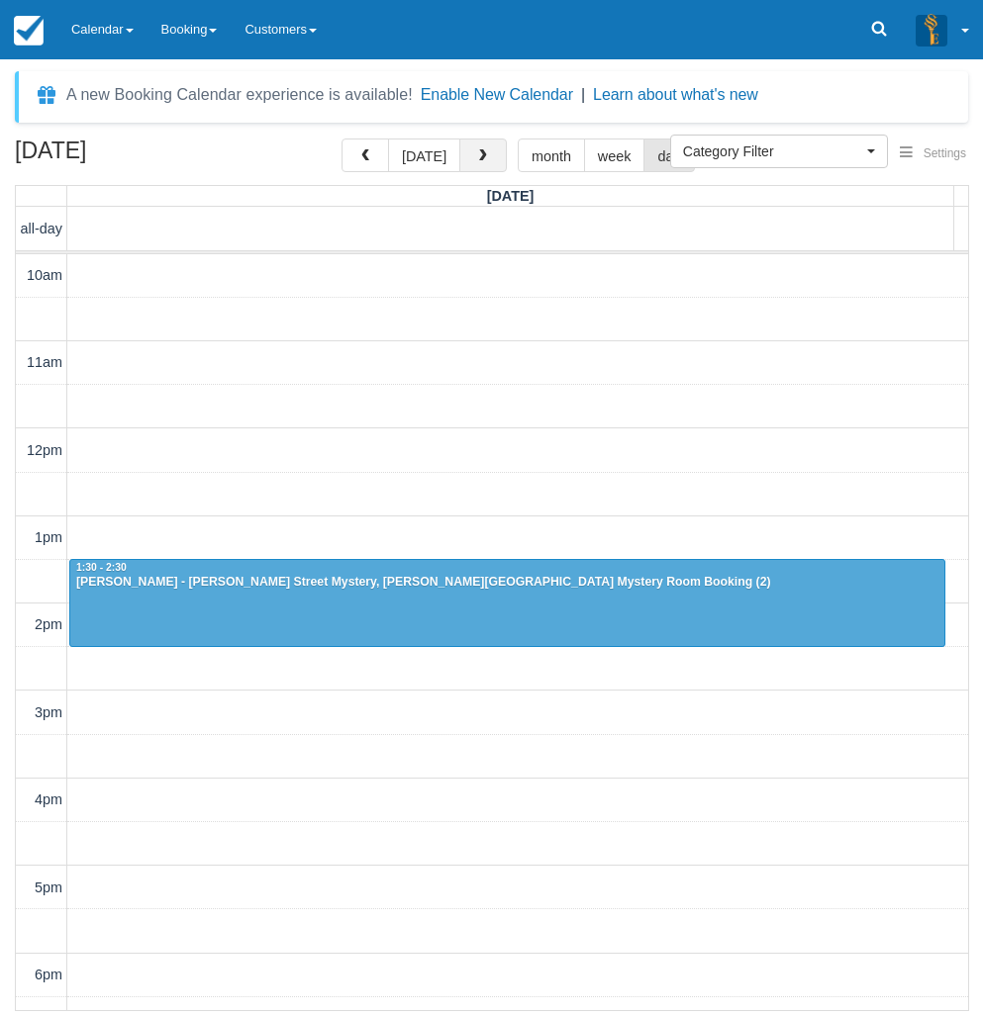
scroll to position [88, 0]
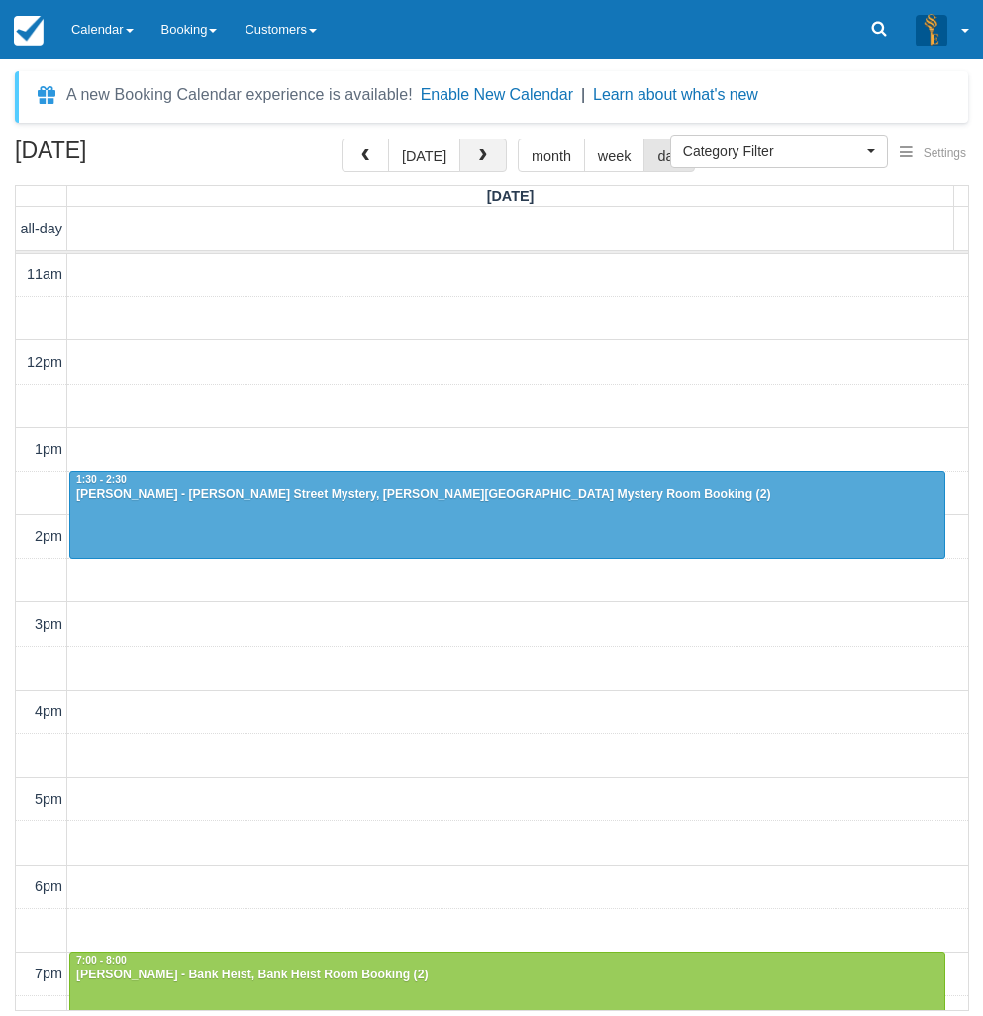
click at [489, 158] on button "button" at bounding box center [482, 156] width 47 height 34
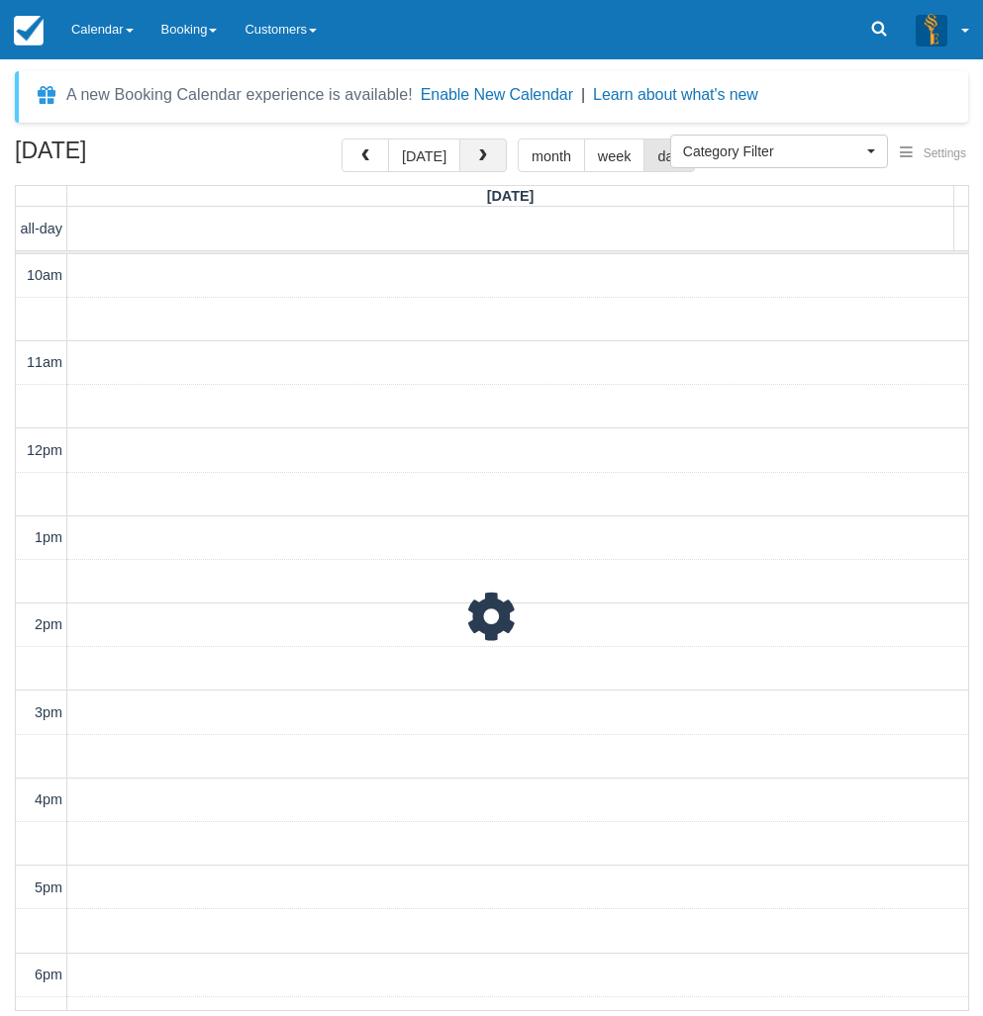
scroll to position [88, 0]
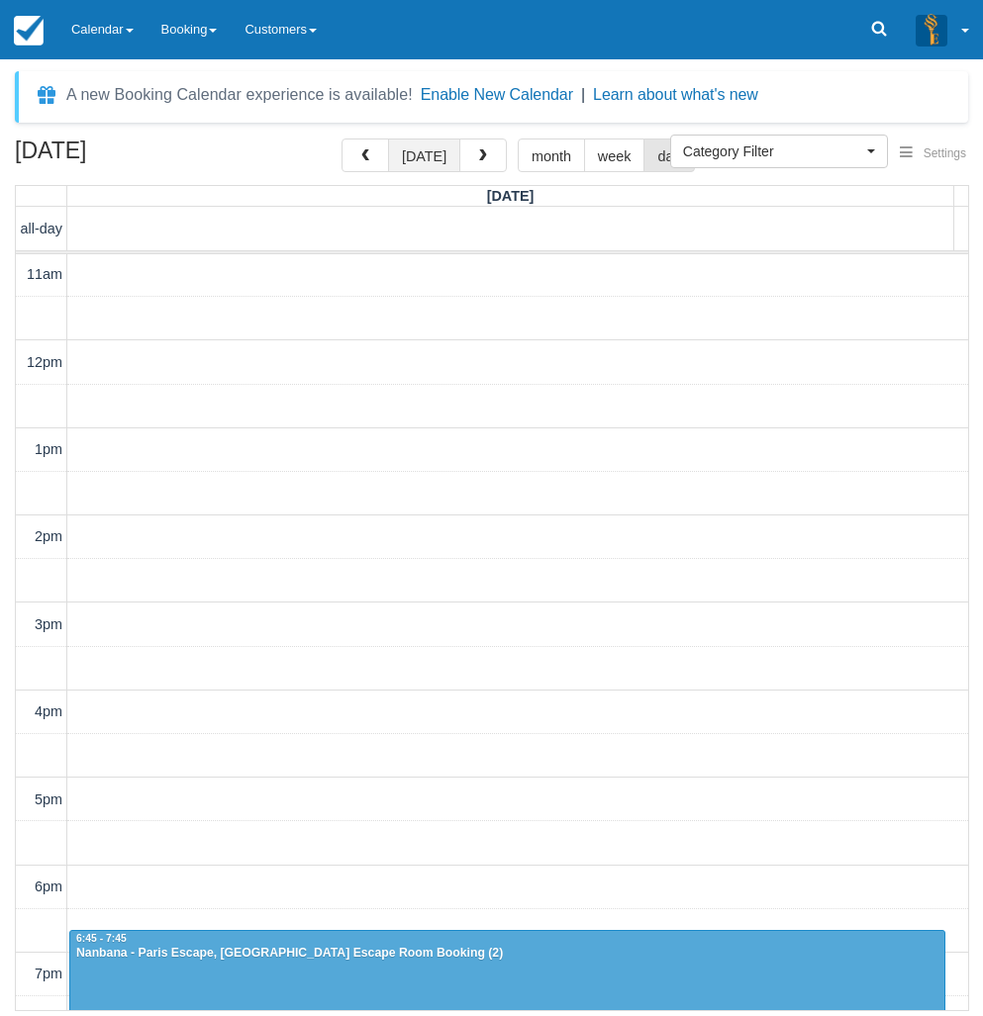
click at [405, 156] on button "[DATE]" at bounding box center [424, 156] width 72 height 34
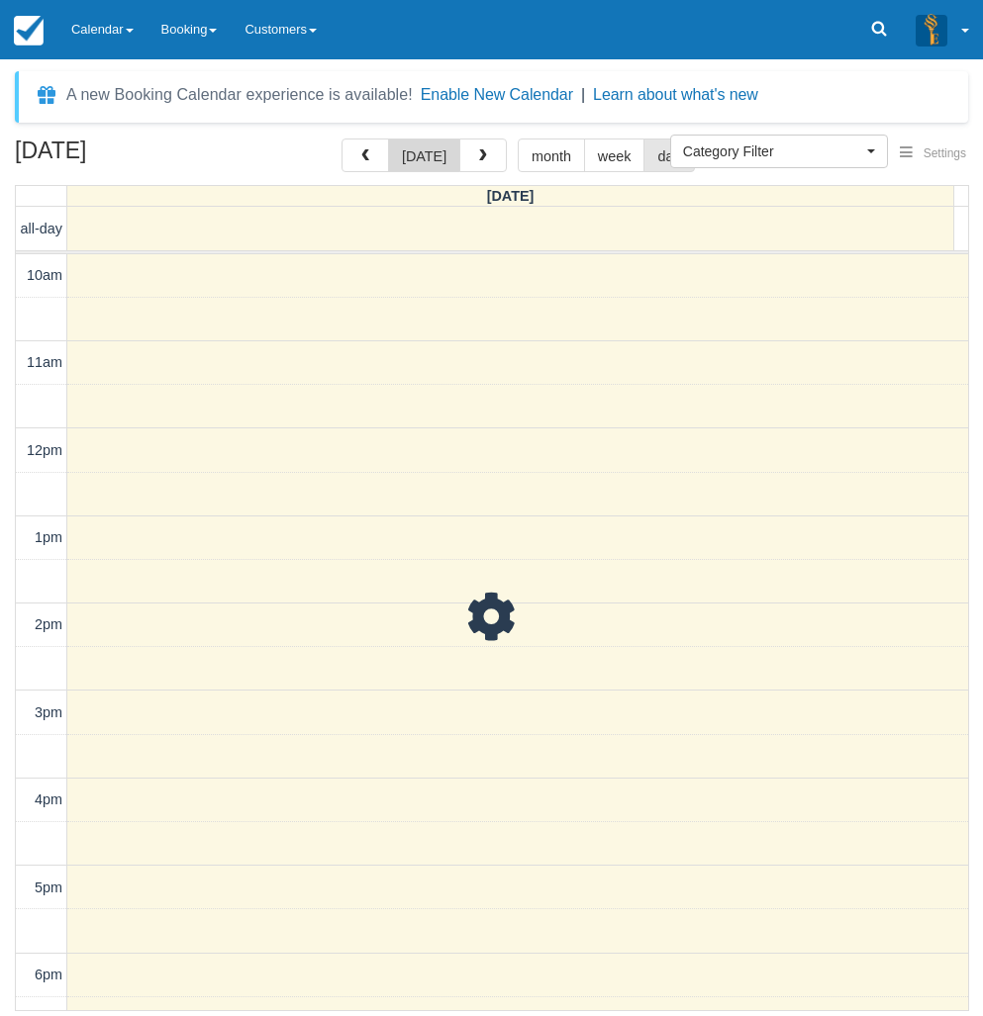
scroll to position [88, 0]
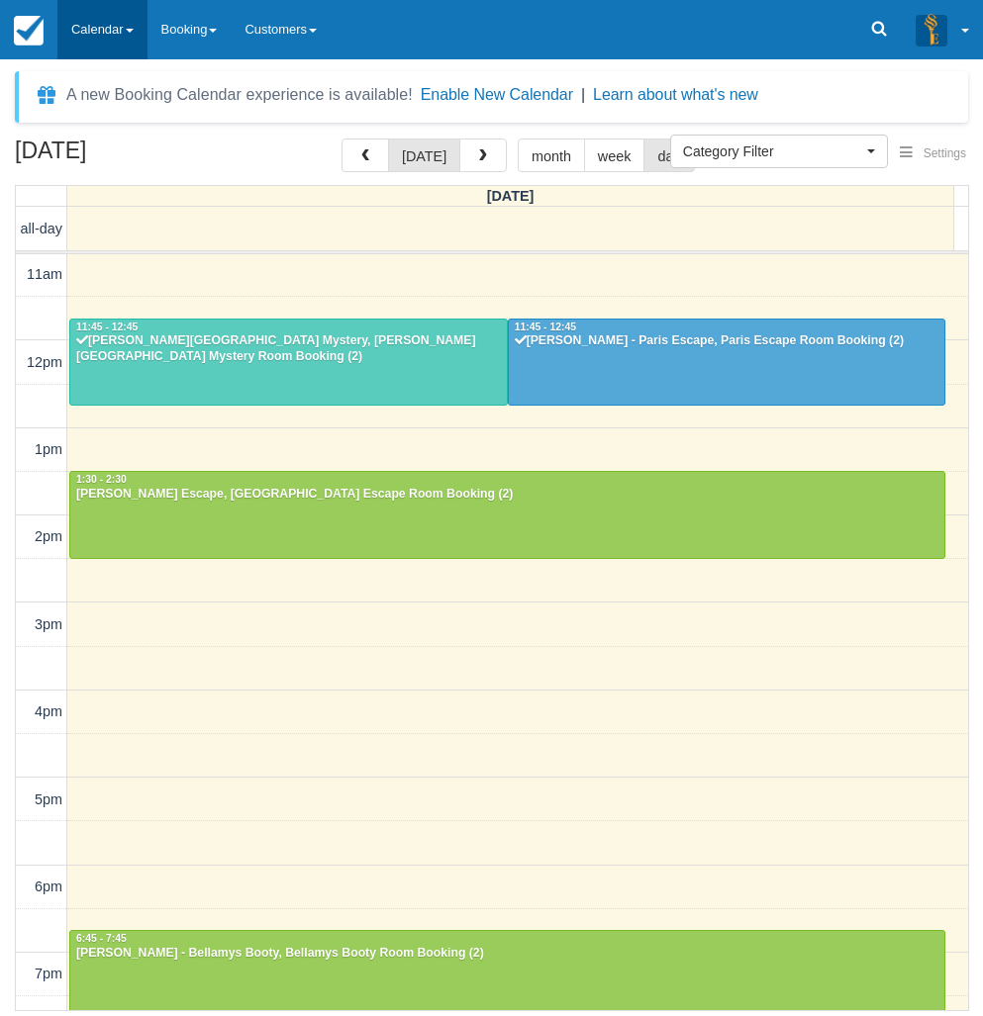
click at [88, 20] on link "Calendar" at bounding box center [102, 29] width 90 height 59
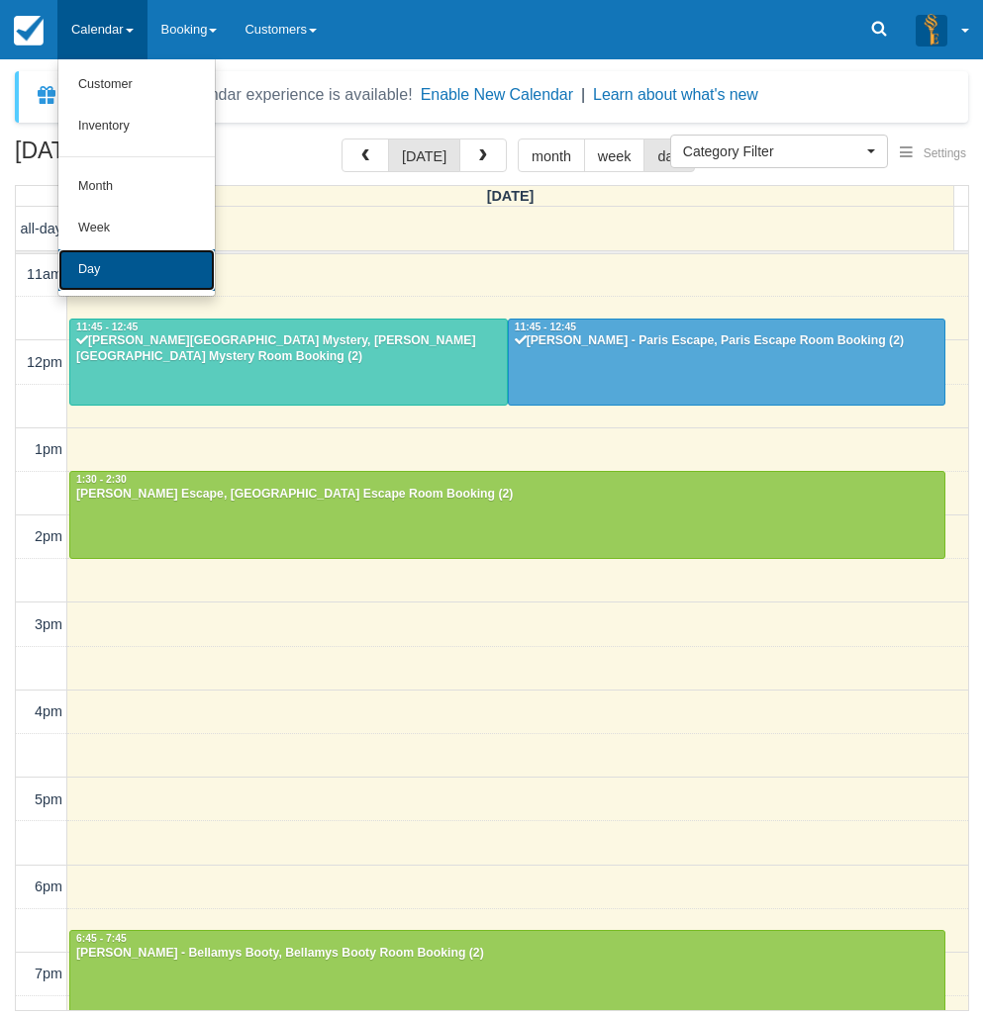
click at [93, 262] on link "Day" at bounding box center [136, 270] width 156 height 42
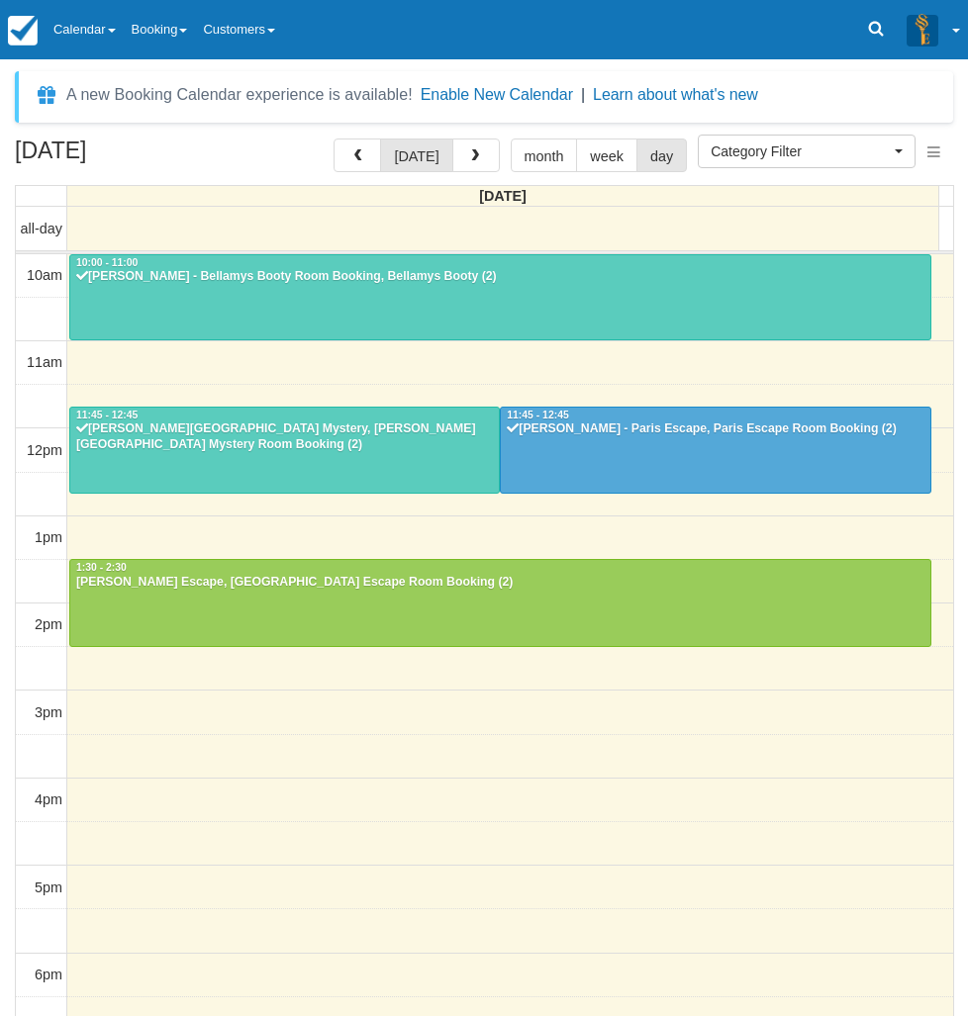
select select
